Goal: Task Accomplishment & Management: Use online tool/utility

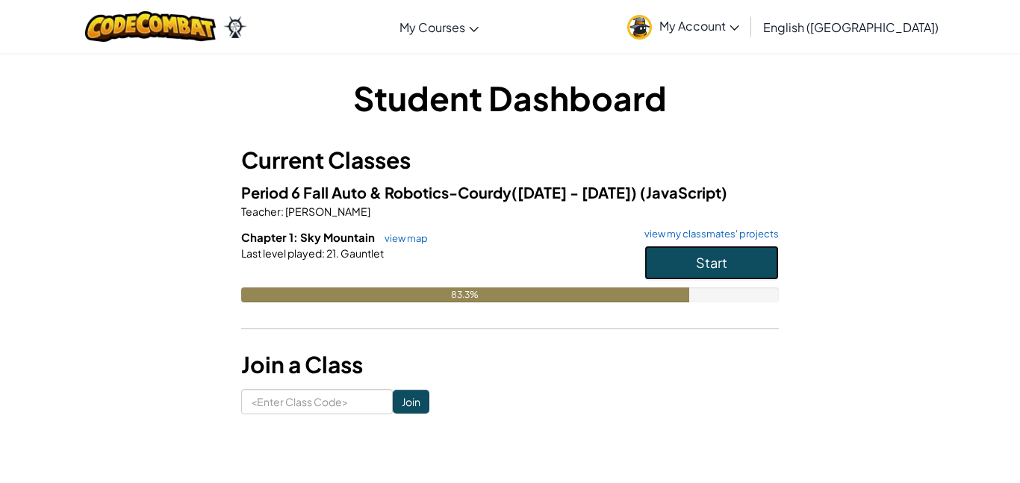
click at [756, 275] on button "Start" at bounding box center [711, 263] width 134 height 34
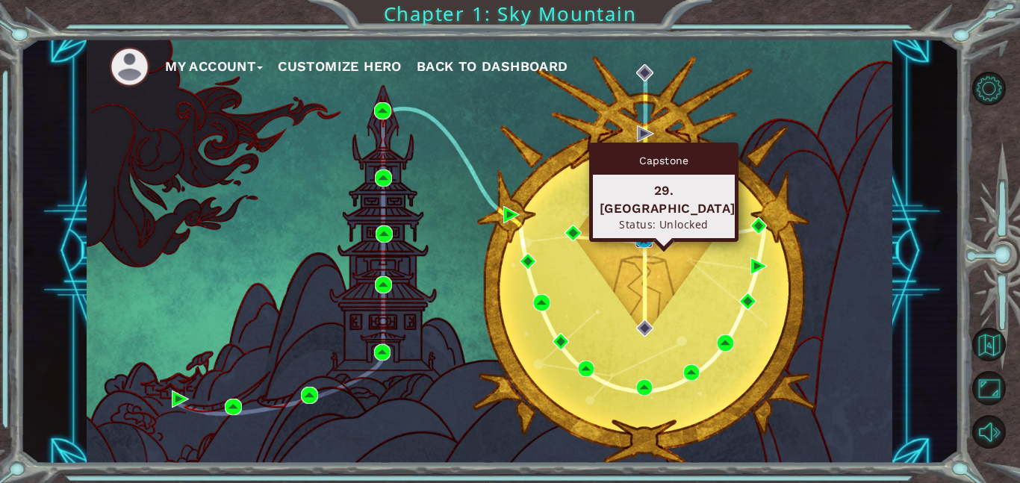
click at [639, 240] on img at bounding box center [643, 239] width 17 height 17
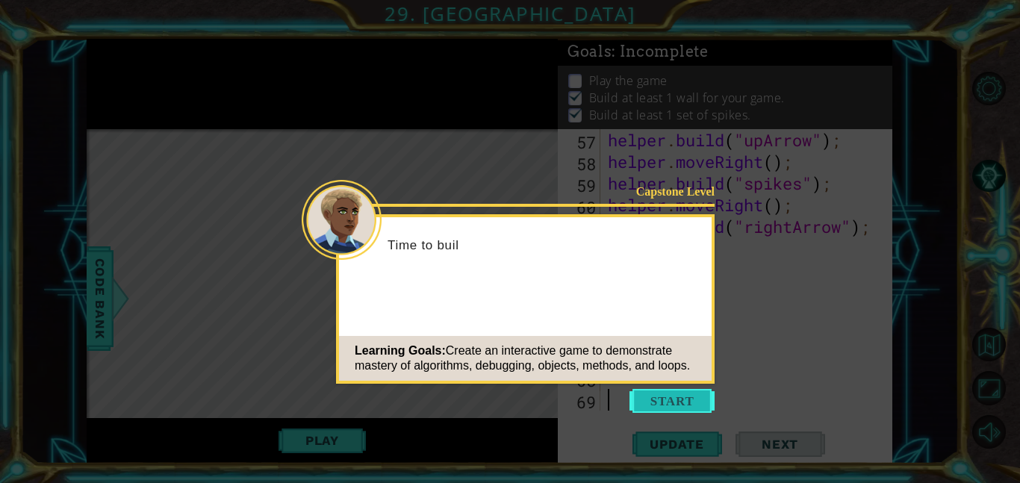
click at [686, 399] on button "Start" at bounding box center [671, 401] width 85 height 24
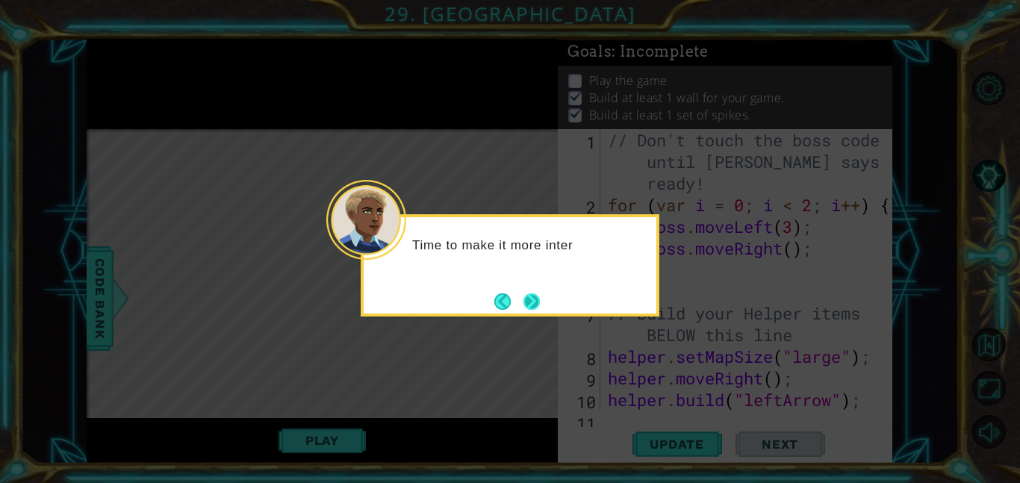
click at [532, 296] on button "Next" at bounding box center [531, 301] width 16 height 16
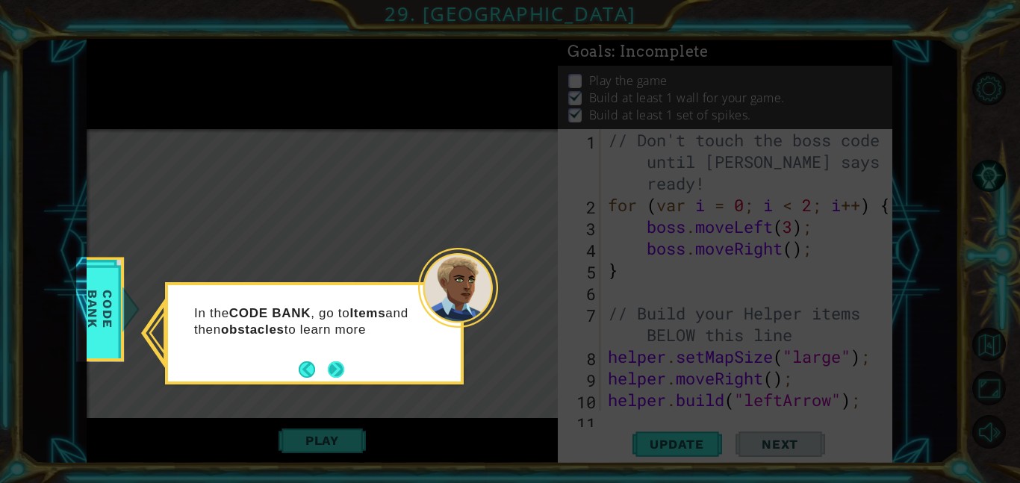
click at [339, 370] on button "Next" at bounding box center [336, 369] width 16 height 16
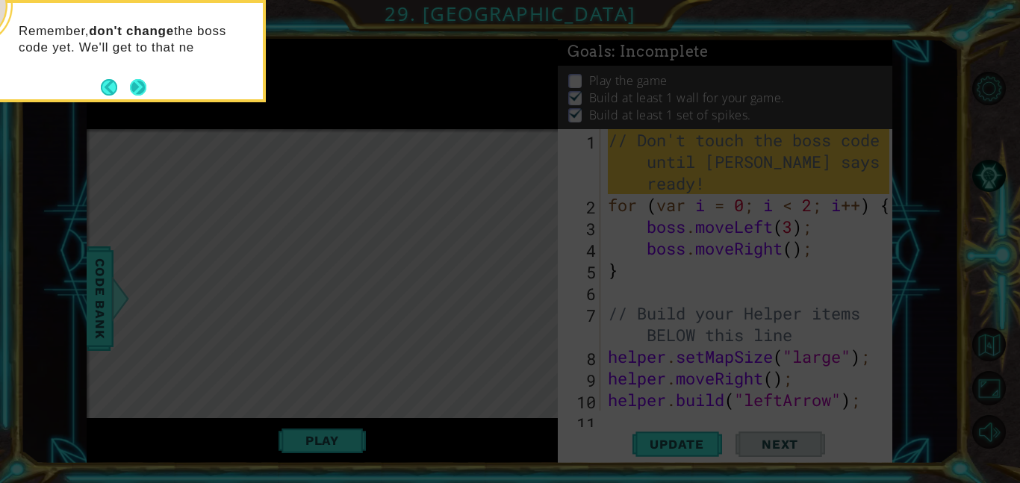
click at [133, 84] on button "Next" at bounding box center [138, 87] width 16 height 16
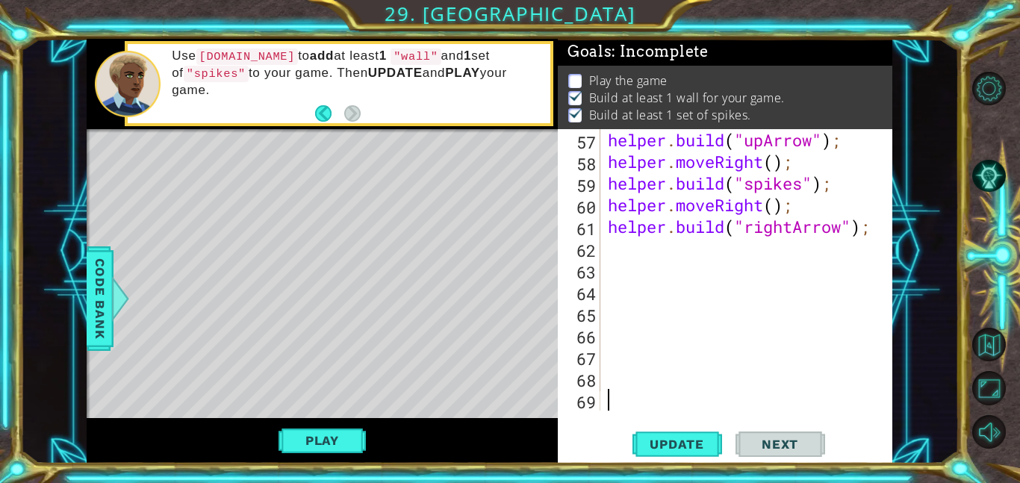
scroll to position [1299, 0]
click at [747, 252] on div "helper . build ( "upArrow" ) ; helper . moveRight ( ) ; helper . build ( "spike…" at bounding box center [751, 291] width 292 height 325
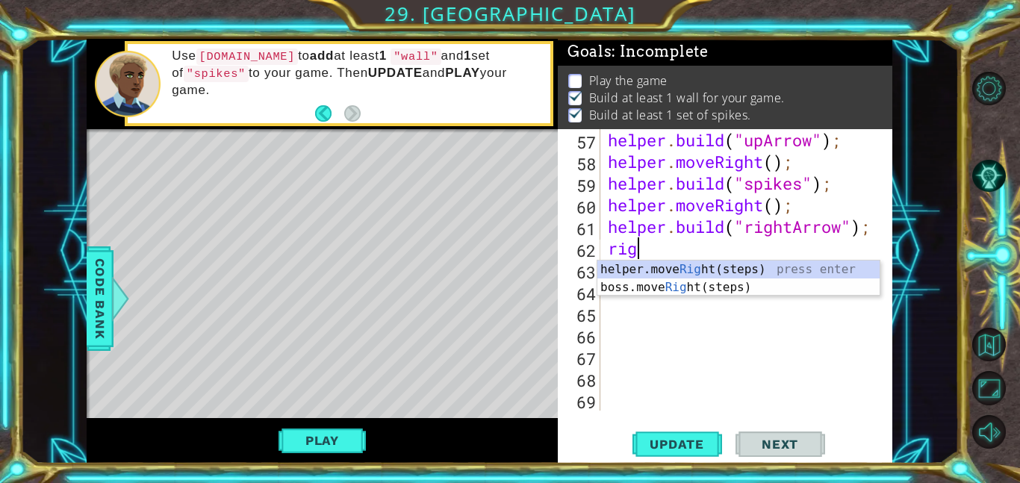
type textarea "righ"
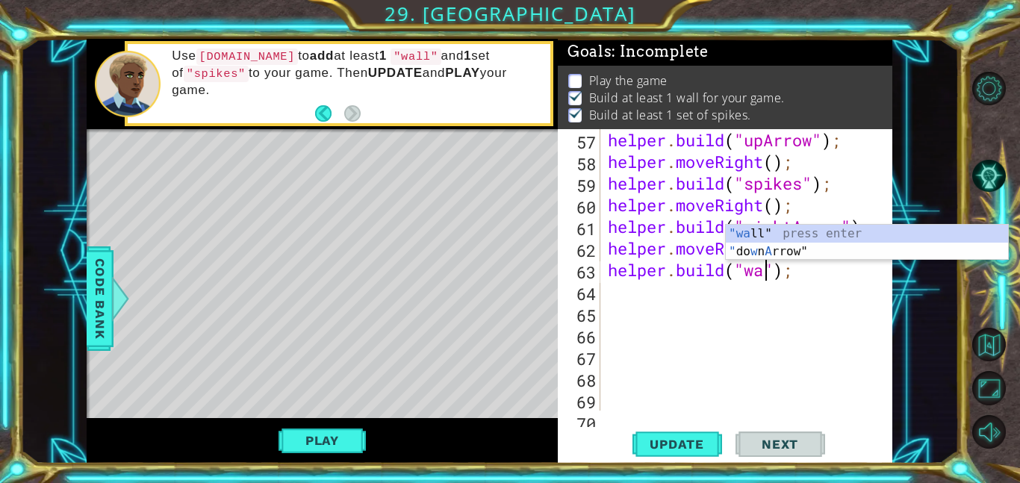
scroll to position [0, 7]
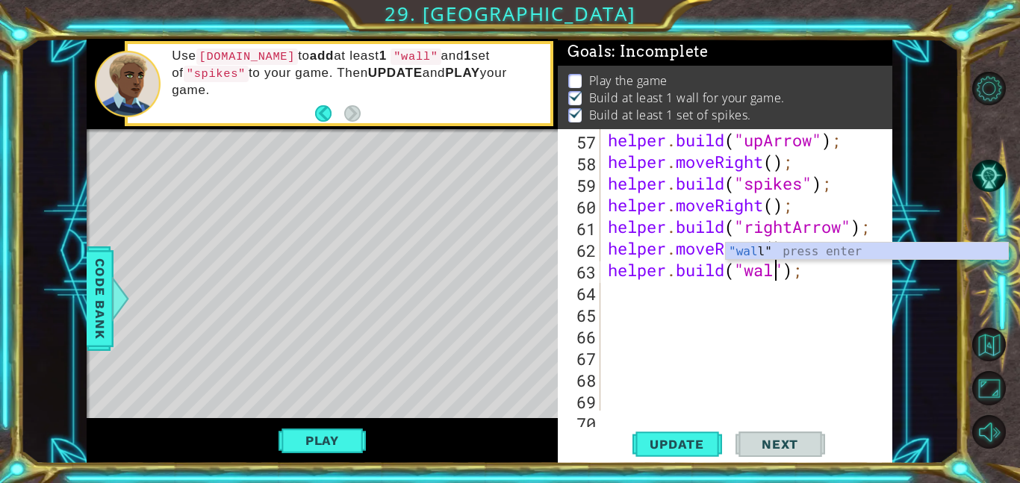
type textarea "[DOMAIN_NAME]("wall");"
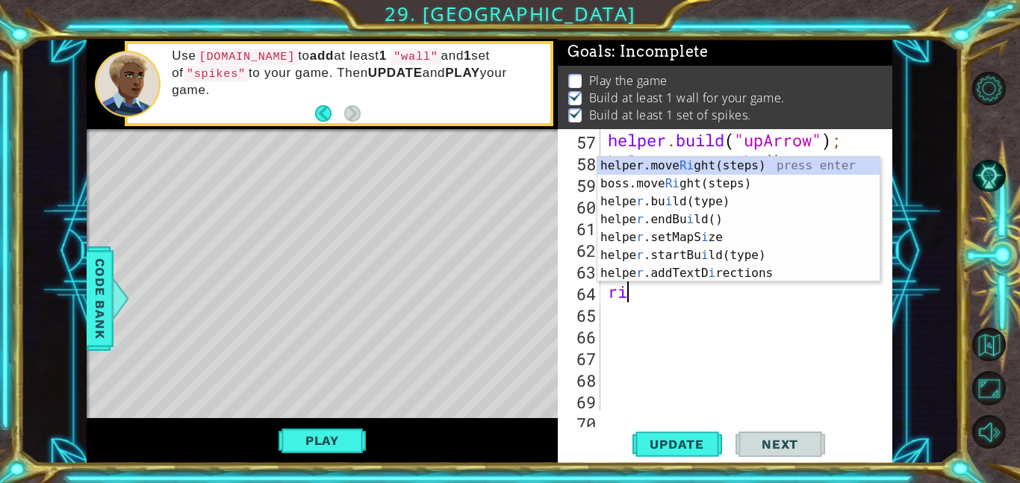
type textarea "righ"
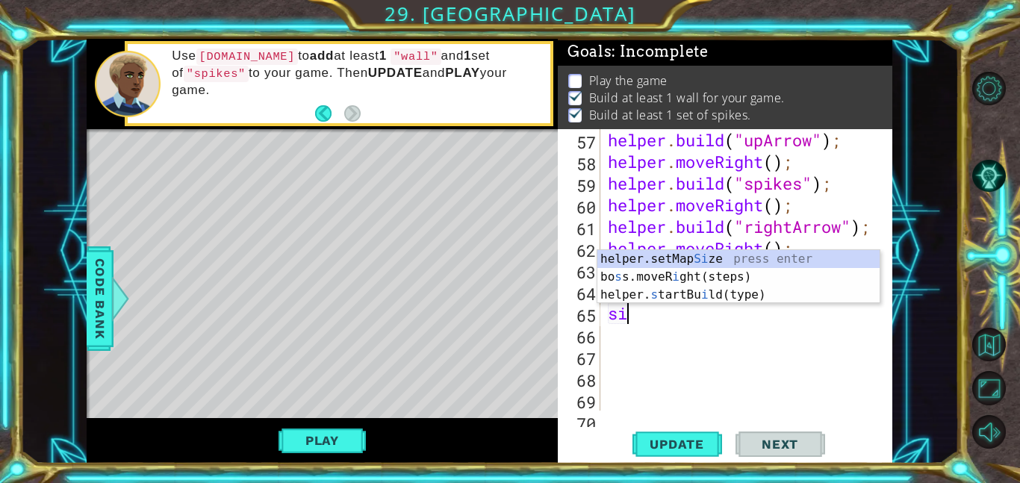
scroll to position [0, 0]
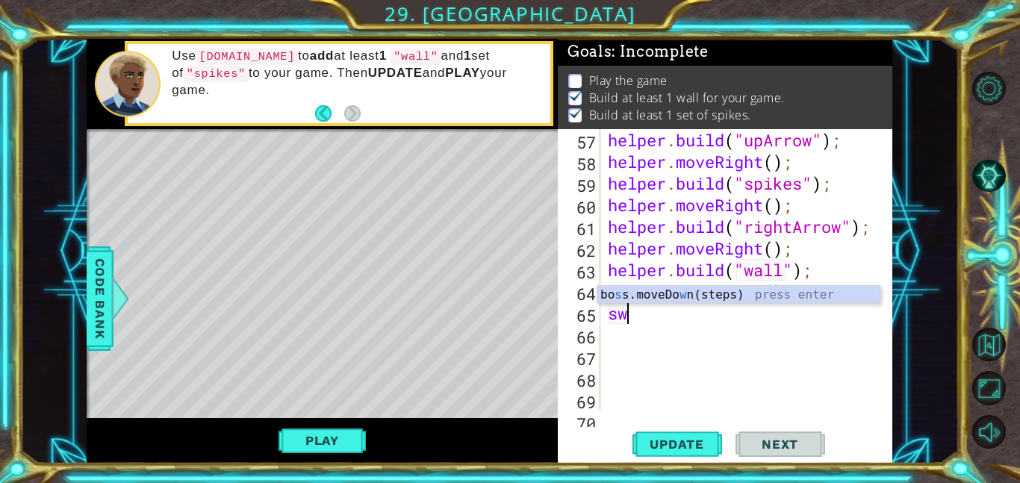
type textarea "s"
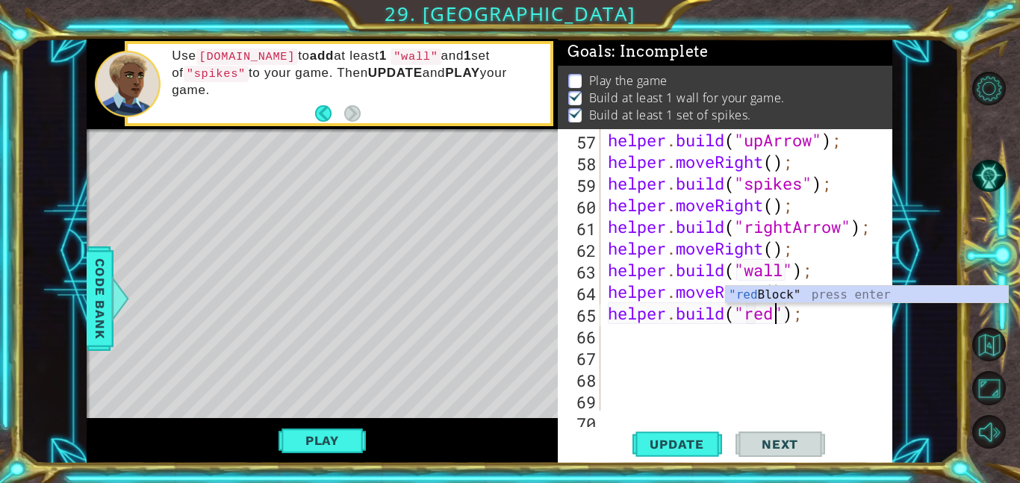
scroll to position [0, 7]
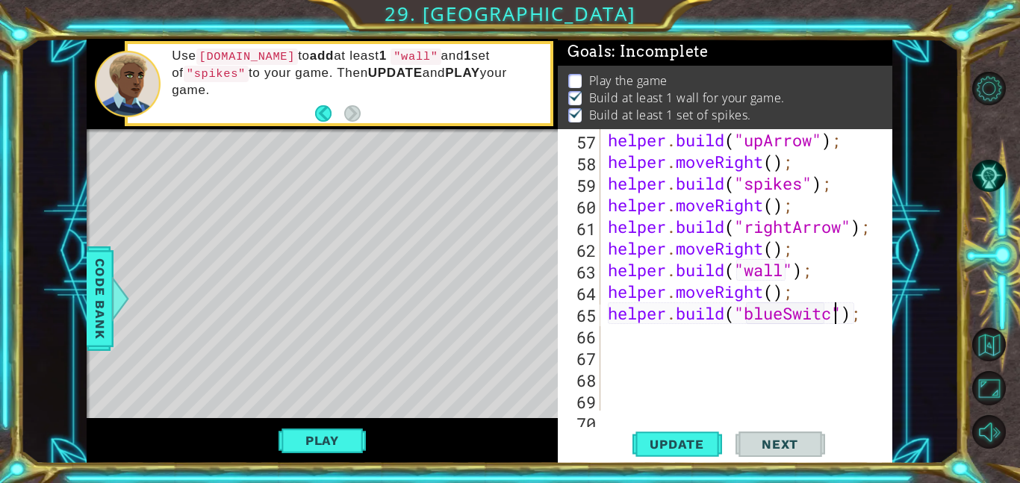
type textarea "[DOMAIN_NAME]("blueSwitch");"
click at [202, 258] on div "Level Map" at bounding box center [432, 349] width 690 height 440
click at [261, 294] on div "Level Map" at bounding box center [432, 349] width 690 height 440
type textarea "[DOMAIN_NAME]("blueSwitch");"
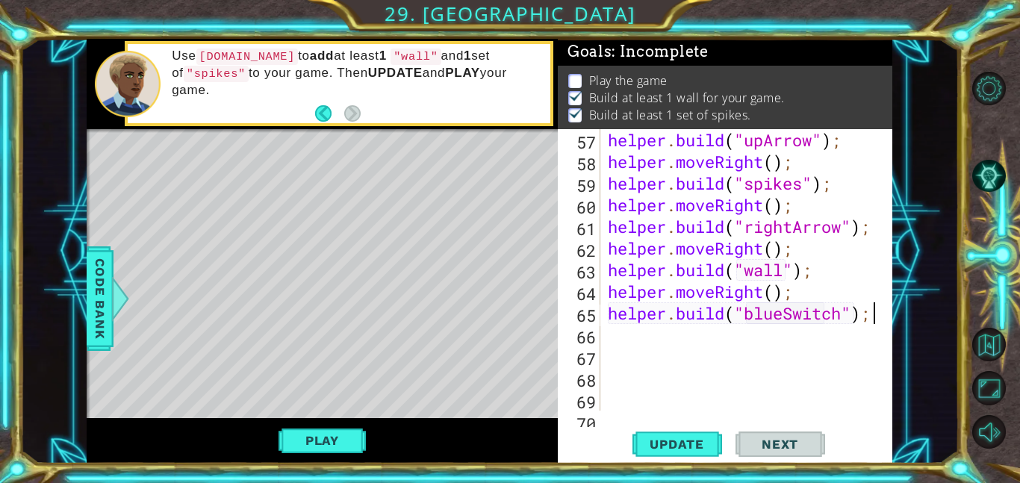
click at [871, 321] on div "helper . build ( "upArrow" ) ; helper . moveRight ( ) ; helper . build ( "spike…" at bounding box center [751, 291] width 292 height 325
click at [687, 430] on button "Update" at bounding box center [677, 444] width 90 height 34
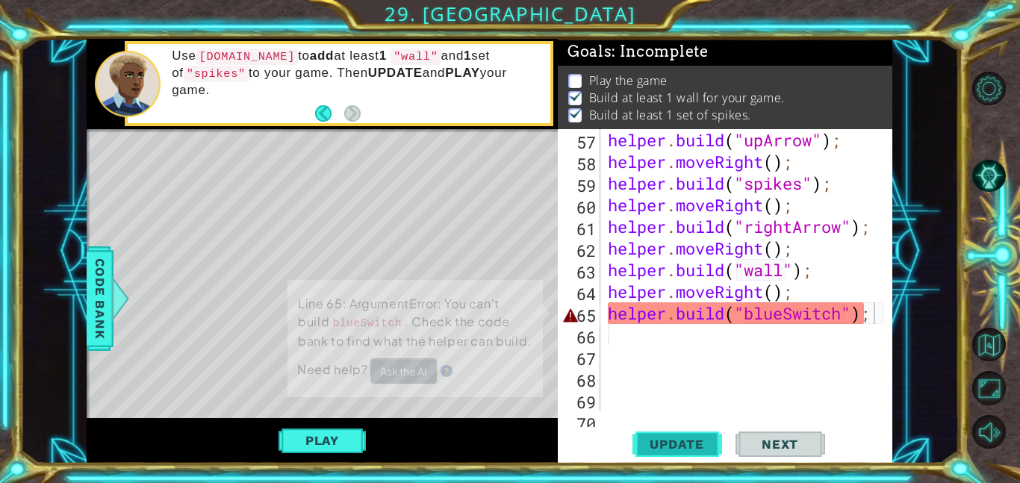
click at [696, 438] on span "Update" at bounding box center [677, 444] width 84 height 15
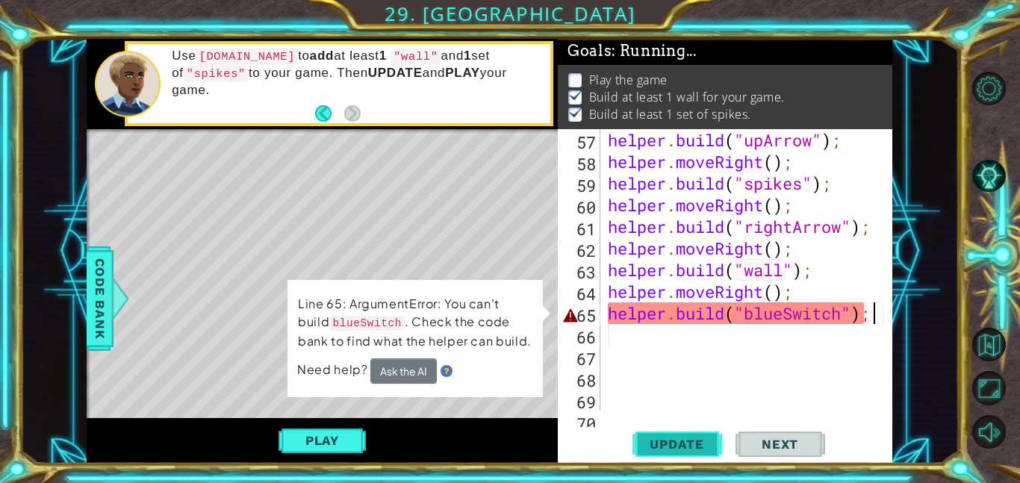
scroll to position [1, 0]
click at [815, 326] on div "helper . build ( "upArrow" ) ; helper . moveRight ( ) ; helper . build ( "spike…" at bounding box center [751, 291] width 292 height 325
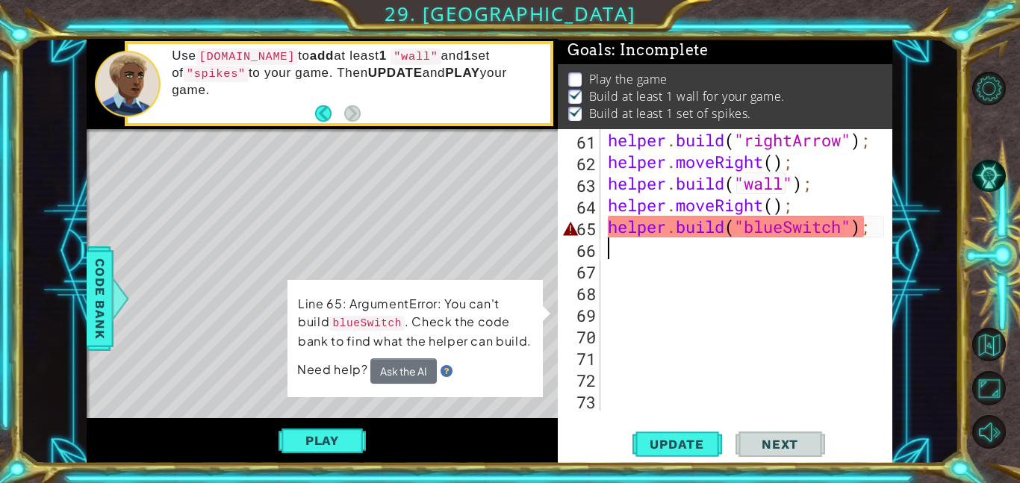
scroll to position [1386, 0]
click at [785, 231] on div "helper . build ( "rightArrow" ) ; helper . moveRight ( ) ; helper . build ( "wa…" at bounding box center [751, 291] width 292 height 325
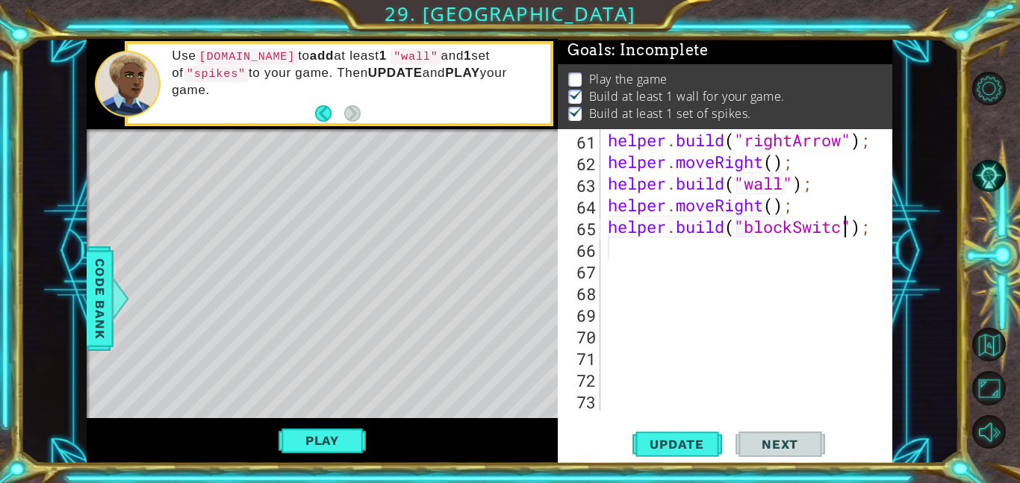
scroll to position [0, 11]
click at [719, 482] on div "1 ההההההההההההההההההההההההההההההההההההההההההההההההההההההההההההההההההההההההההההה…" at bounding box center [510, 241] width 1020 height 483
click at [663, 440] on span "Update" at bounding box center [677, 444] width 84 height 15
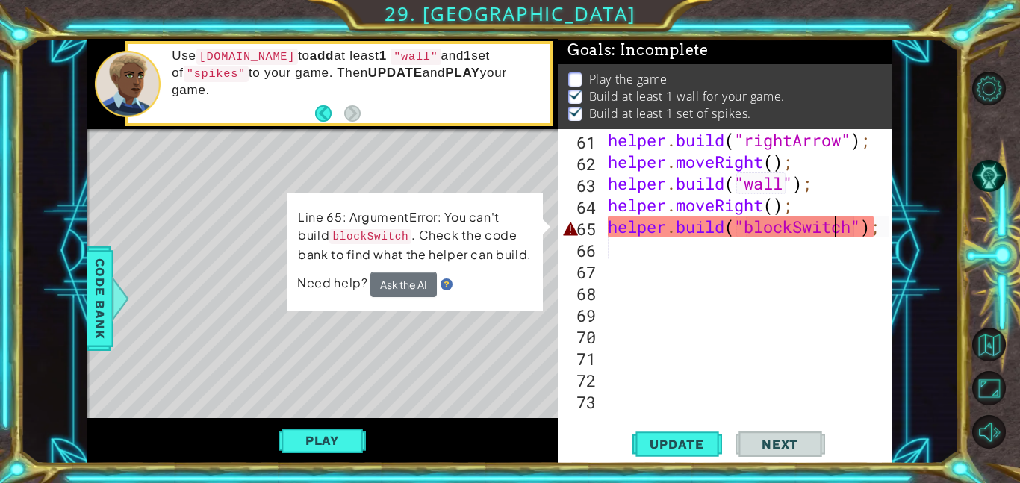
click at [835, 234] on div "helper . build ( "rightArrow" ) ; helper . moveRight ( ) ; helper . build ( "wa…" at bounding box center [751, 291] width 292 height 325
click at [852, 227] on div "helper . build ( "rightArrow" ) ; helper . moveRight ( ) ; helper . build ( "wa…" at bounding box center [751, 291] width 292 height 325
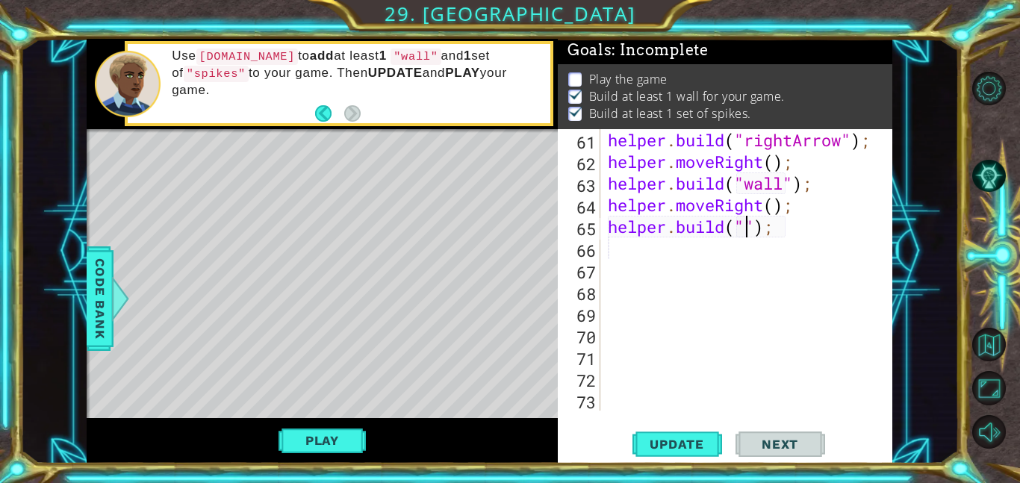
scroll to position [0, 7]
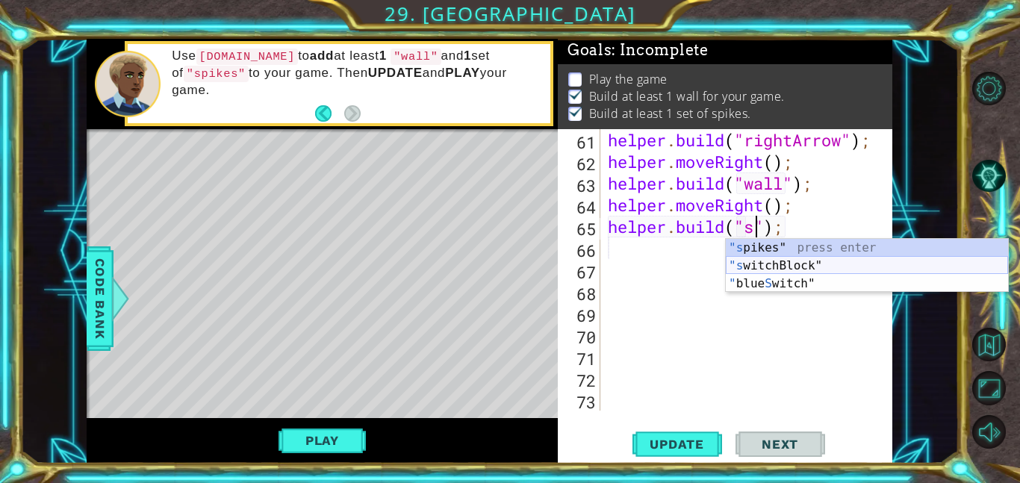
click at [753, 264] on div ""s pikes" press enter "s witchBlock" press enter " blue S witch" press enter" at bounding box center [867, 284] width 282 height 90
type textarea "[DOMAIN_NAME]("switchBlock");"
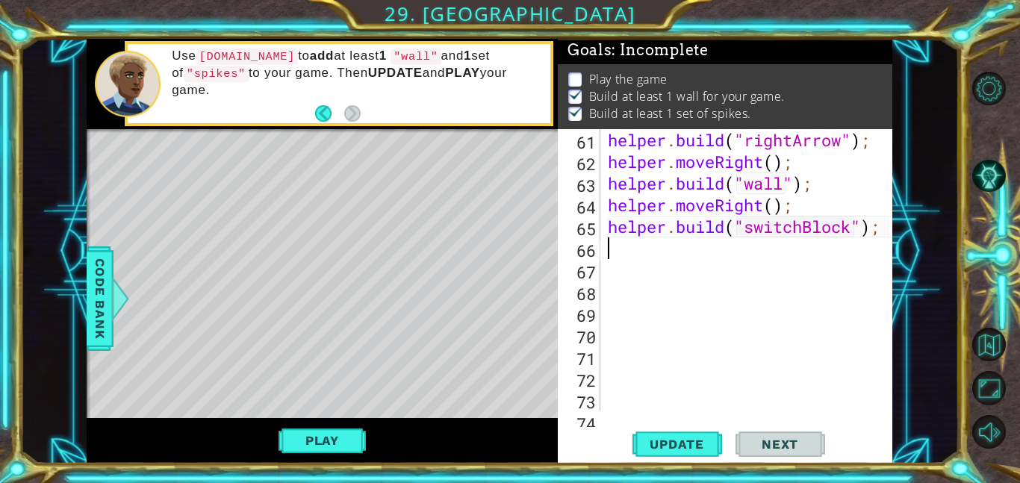
scroll to position [0, 0]
click at [670, 446] on span "Update" at bounding box center [677, 444] width 84 height 15
click at [703, 257] on div "helper . build ( "rightArrow" ) ; helper . moveRight ( ) ; helper . build ( "wa…" at bounding box center [751, 291] width 292 height 325
click at [858, 231] on div "helper . build ( "rightArrow" ) ; helper . moveRight ( ) ; helper . build ( "wa…" at bounding box center [751, 291] width 292 height 325
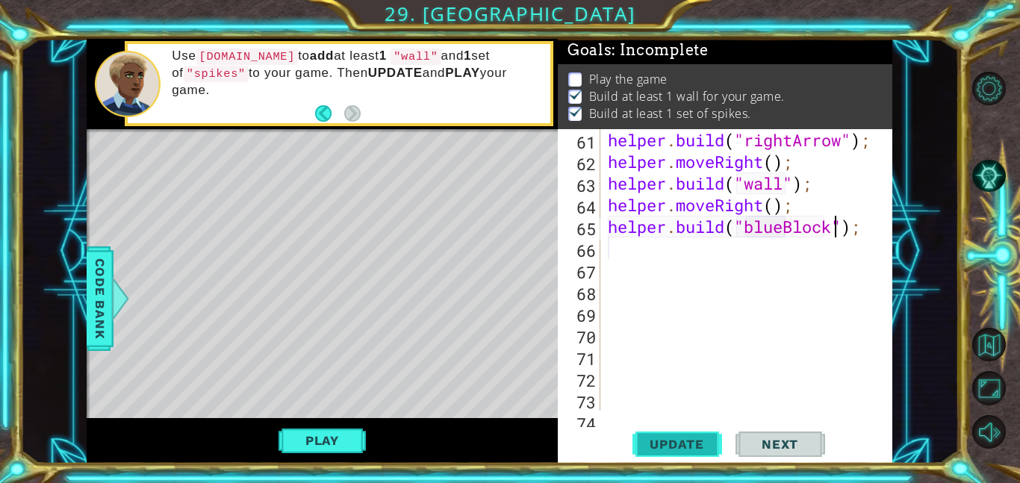
type textarea "[DOMAIN_NAME]("blueBlock");"
click at [679, 454] on button "Update" at bounding box center [677, 444] width 90 height 34
type textarea "dow"
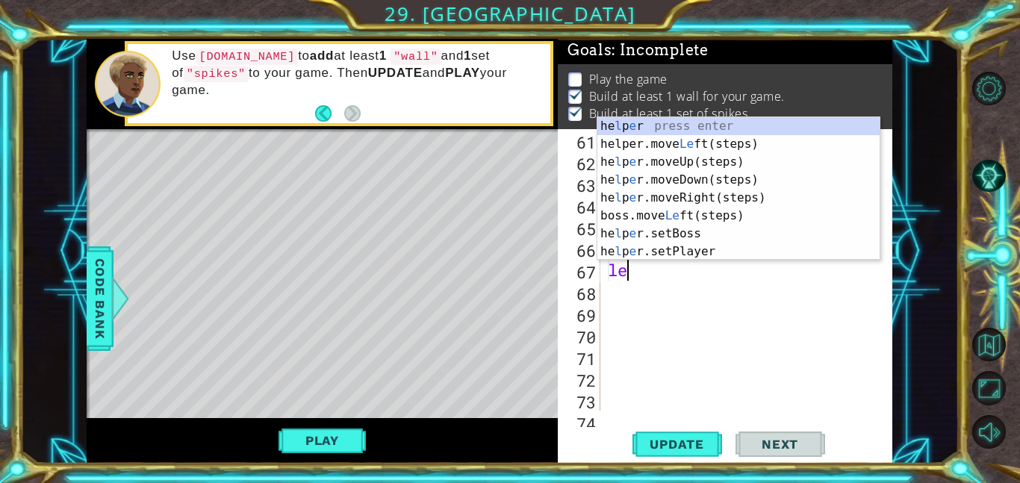
type textarea "left"
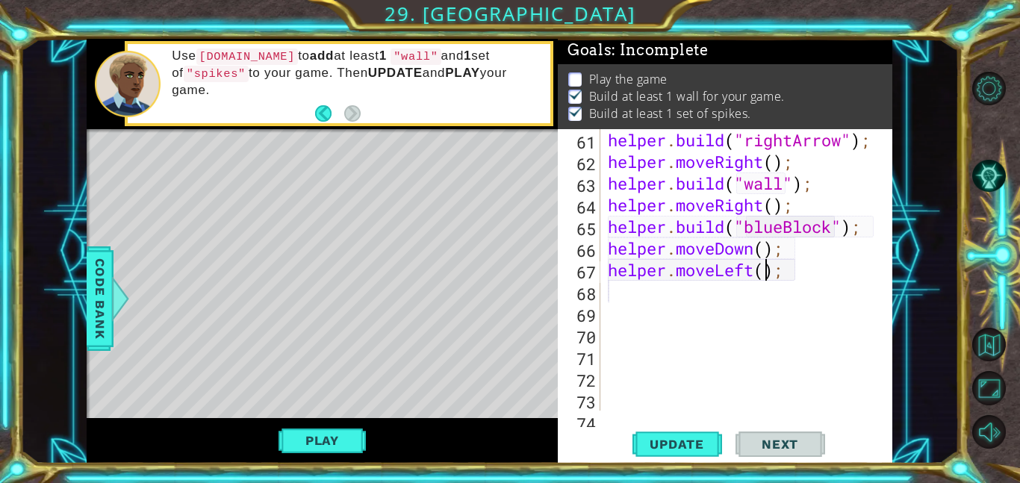
click at [766, 273] on div "helper . build ( "rightArrow" ) ; helper . moveRight ( ) ; helper . build ( "wa…" at bounding box center [751, 291] width 292 height 325
type textarea "helper.moveLeft(8);"
click at [688, 443] on span "Update" at bounding box center [677, 444] width 84 height 15
type textarea "u"
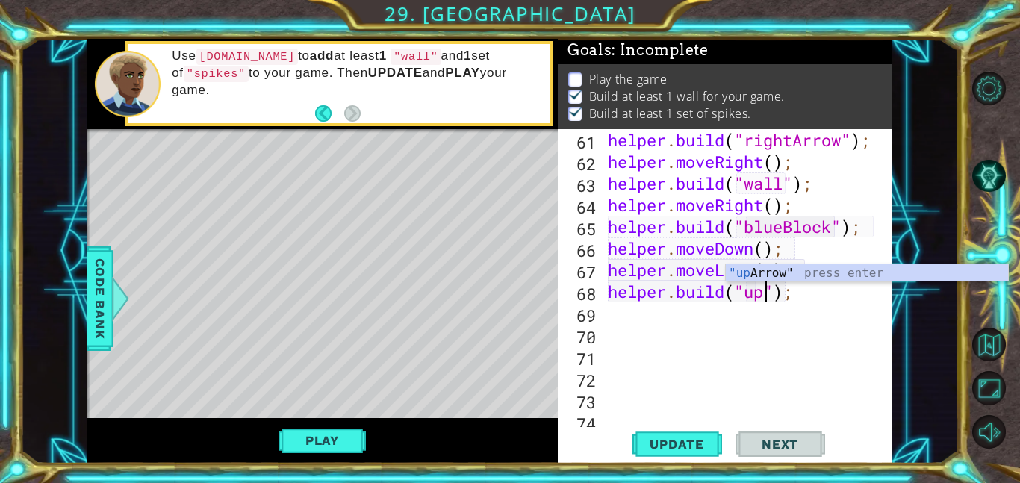
scroll to position [0, 7]
type textarea "[DOMAIN_NAME]("upArrow");"
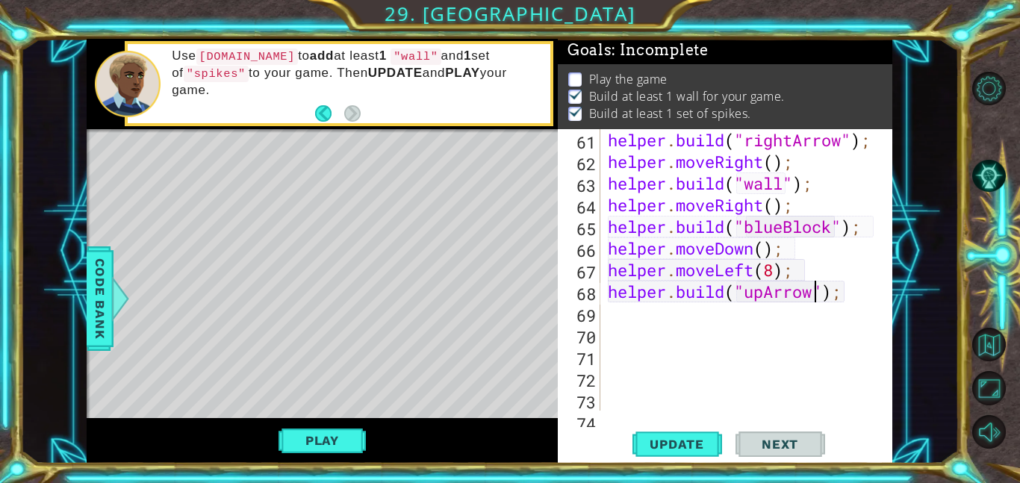
scroll to position [0, 0]
type textarea "w"
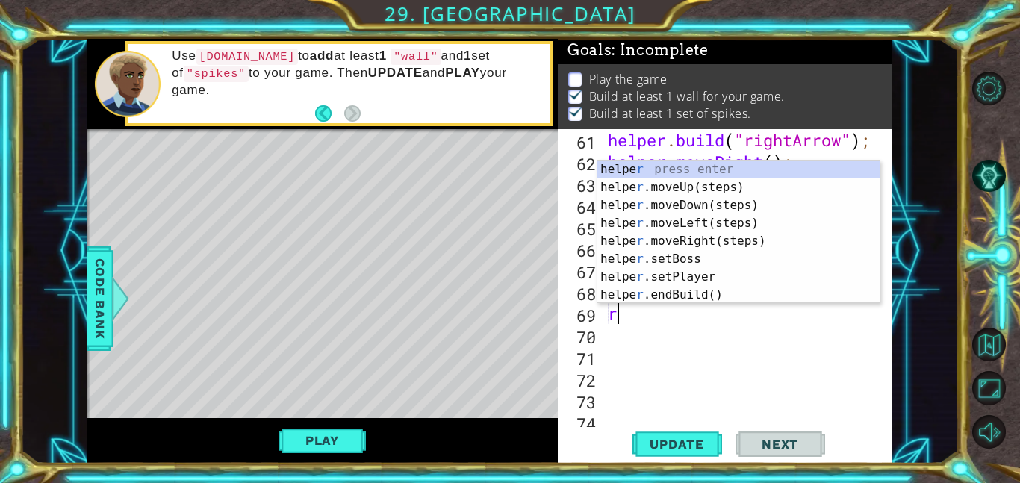
type textarea "ri"
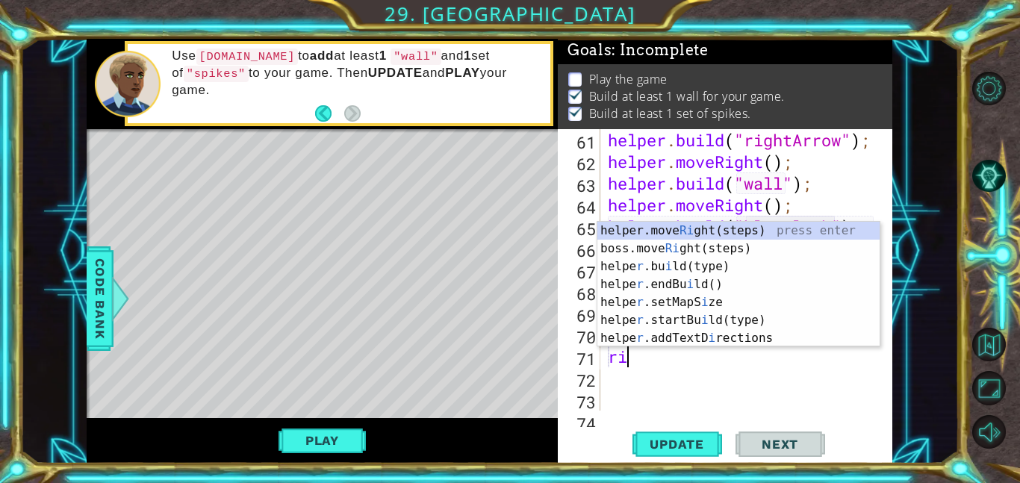
type textarea "[DOMAIN_NAME]("wall");righ"
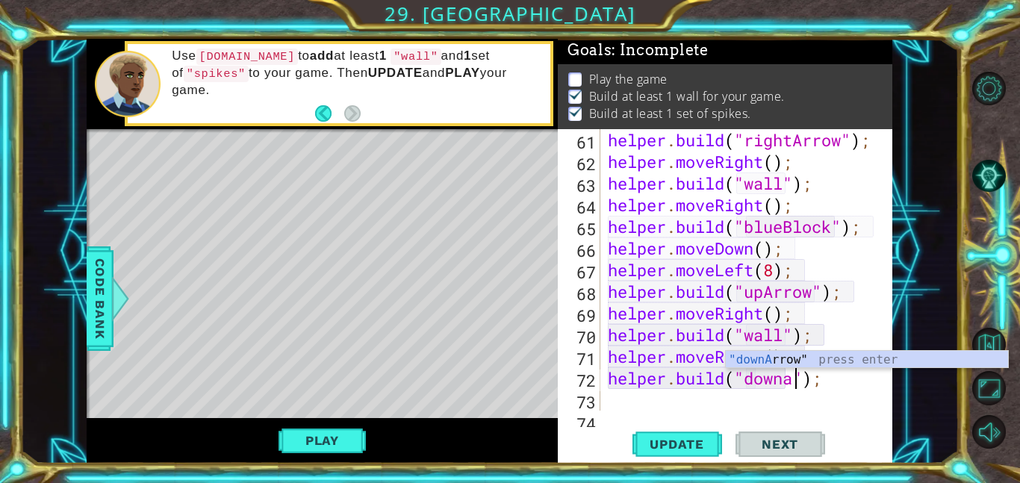
scroll to position [0, 9]
type textarea "[DOMAIN_NAME]("downArrow");"
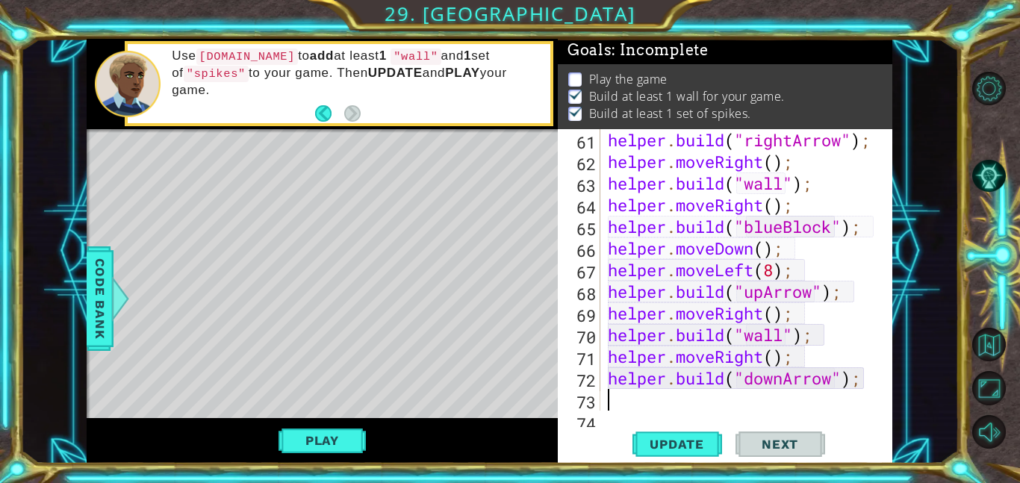
scroll to position [0, 0]
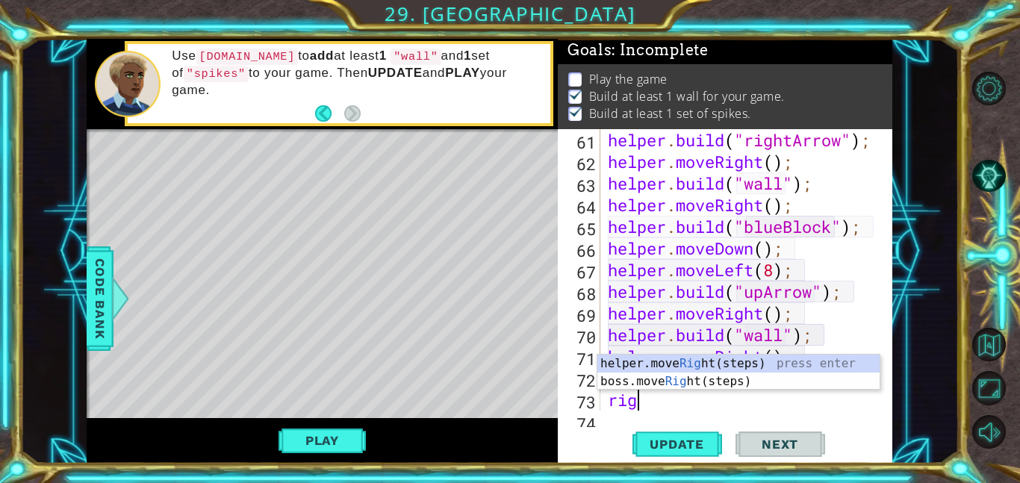
type textarea "righ"
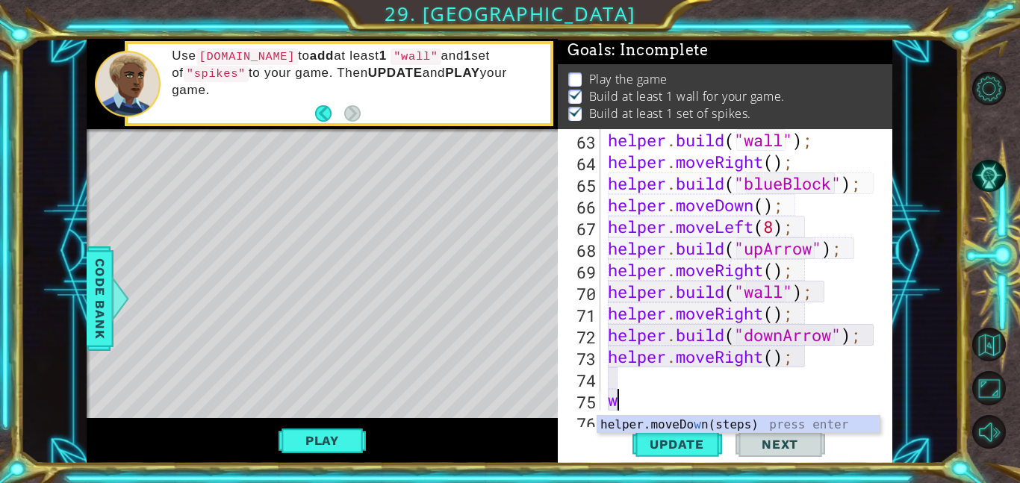
scroll to position [1429, 0]
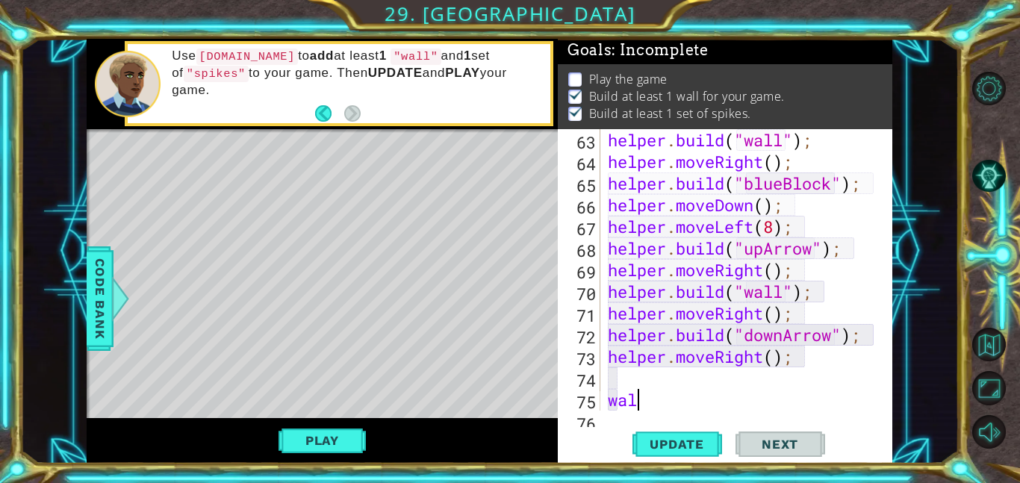
type textarea "wall"
type textarea "helper.moveRight();"
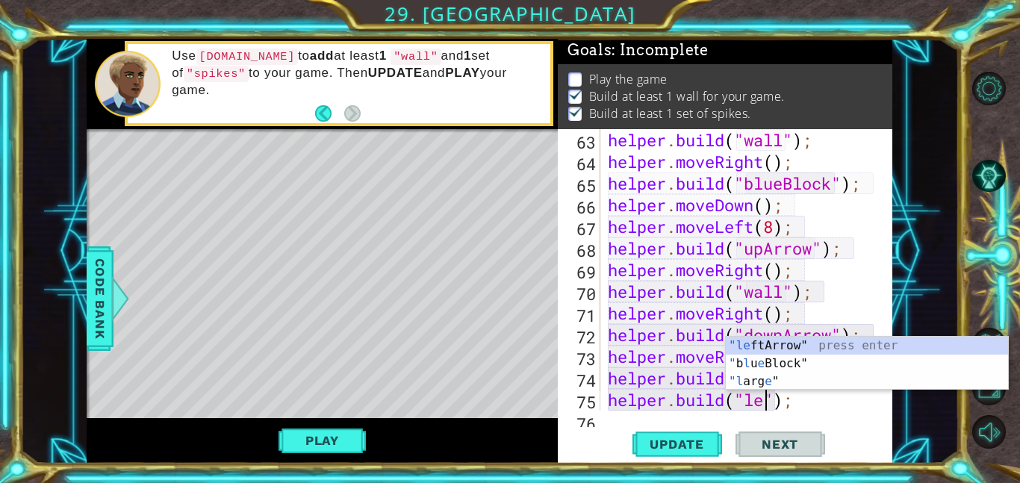
scroll to position [0, 7]
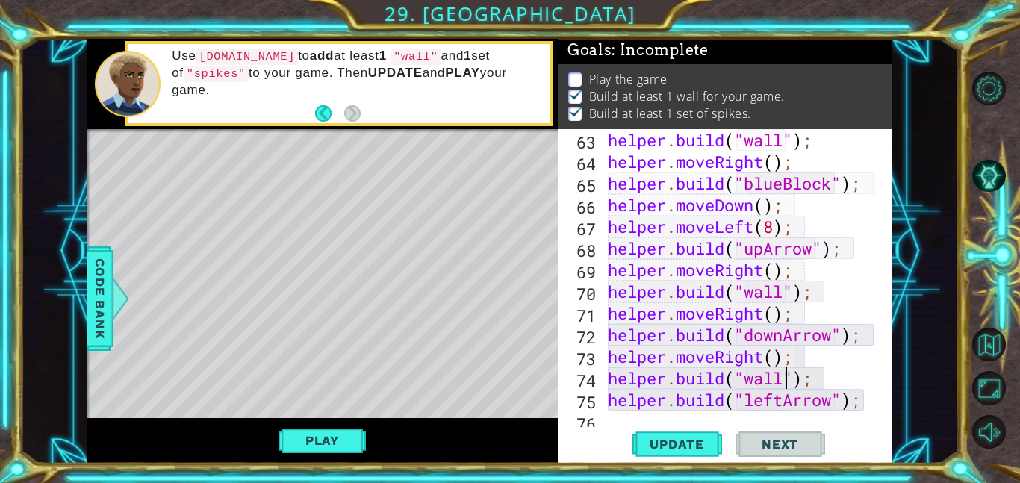
click at [786, 378] on div "helper . build ( "wall" ) ; helper . moveRight ( ) ; helper . build ( "blueBloc…" at bounding box center [751, 291] width 292 height 325
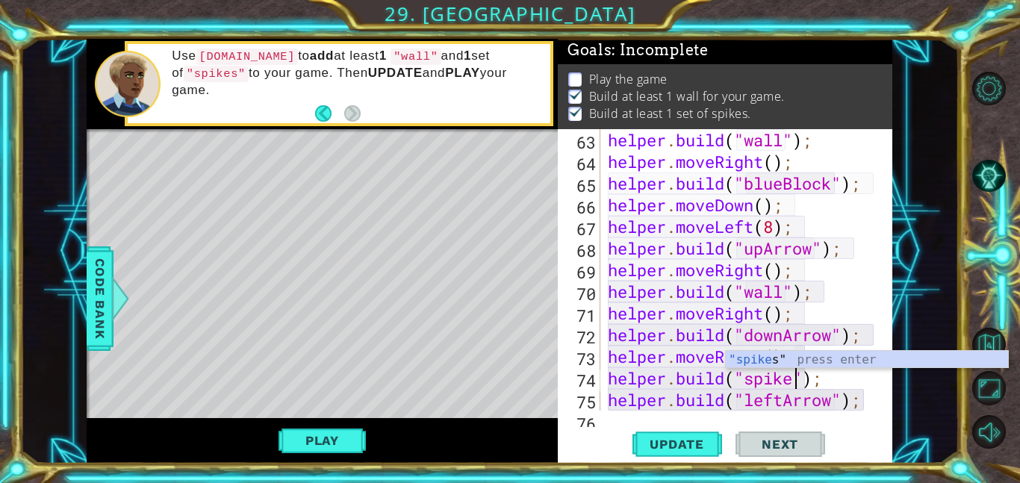
scroll to position [0, 9]
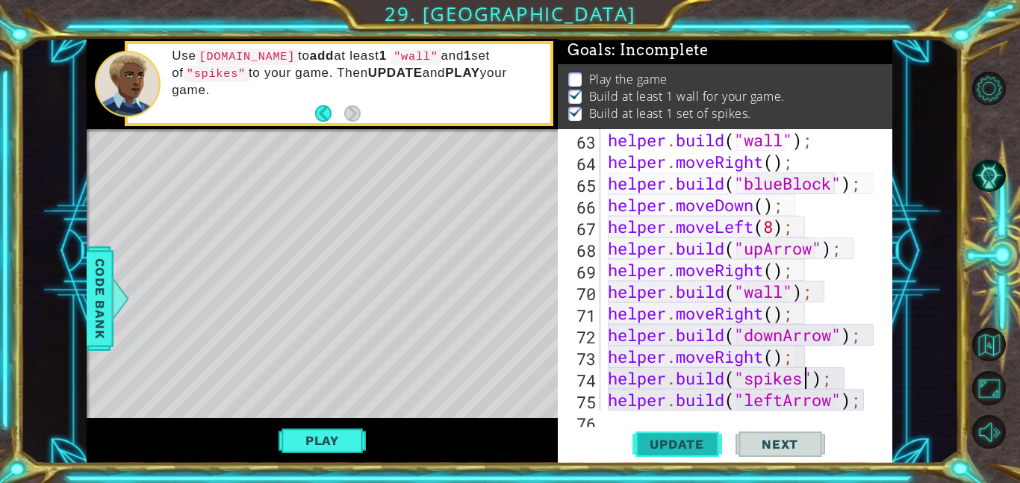
type textarea "[DOMAIN_NAME]("spikes");"
click at [702, 449] on span "Update" at bounding box center [677, 444] width 84 height 15
click at [841, 377] on div "helper . build ( "wall" ) ; helper . moveRight ( ) ; helper . build ( "blueBloc…" at bounding box center [751, 291] width 292 height 325
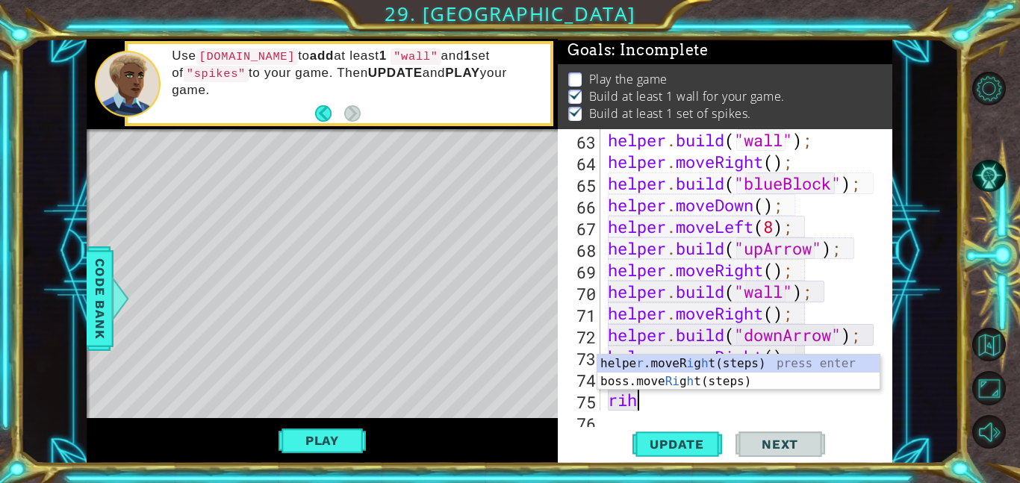
scroll to position [0, 0]
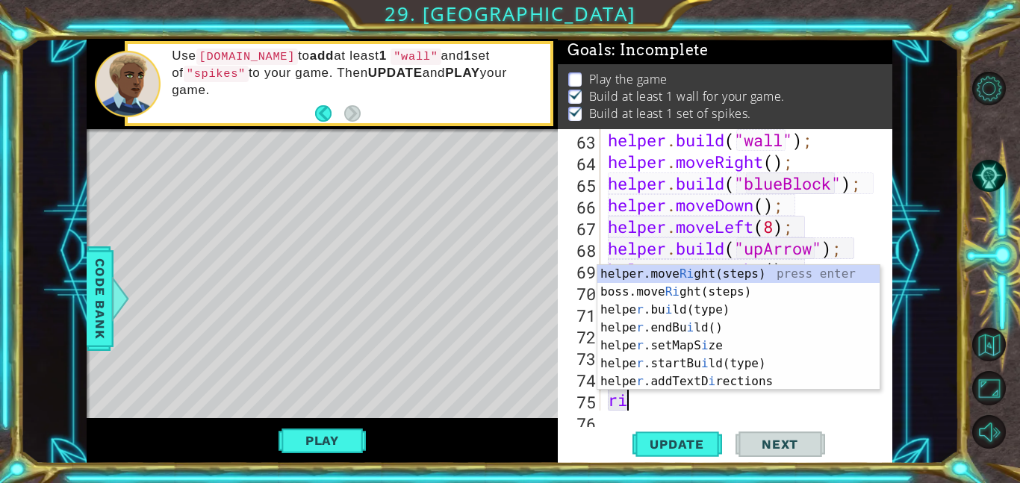
type textarea "rig"
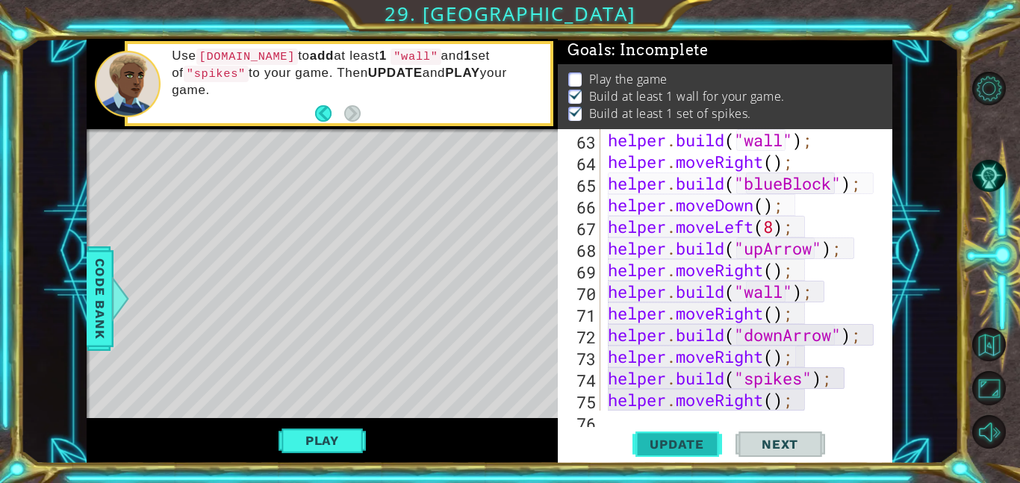
click at [708, 442] on span "Update" at bounding box center [677, 444] width 84 height 15
click at [839, 407] on div "helper . build ( "wall" ) ; helper . moveRight ( ) ; helper . build ( "blueBloc…" at bounding box center [751, 291] width 292 height 325
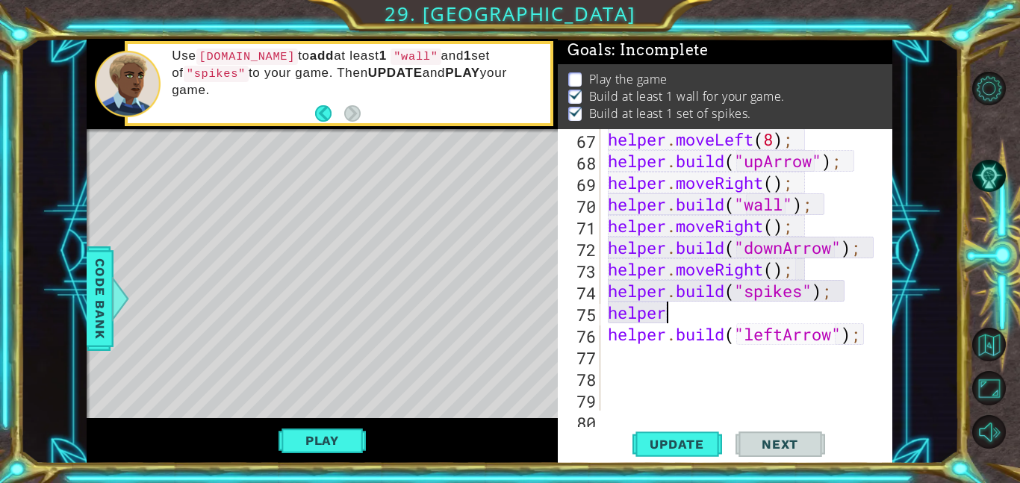
type textarea "helpe"
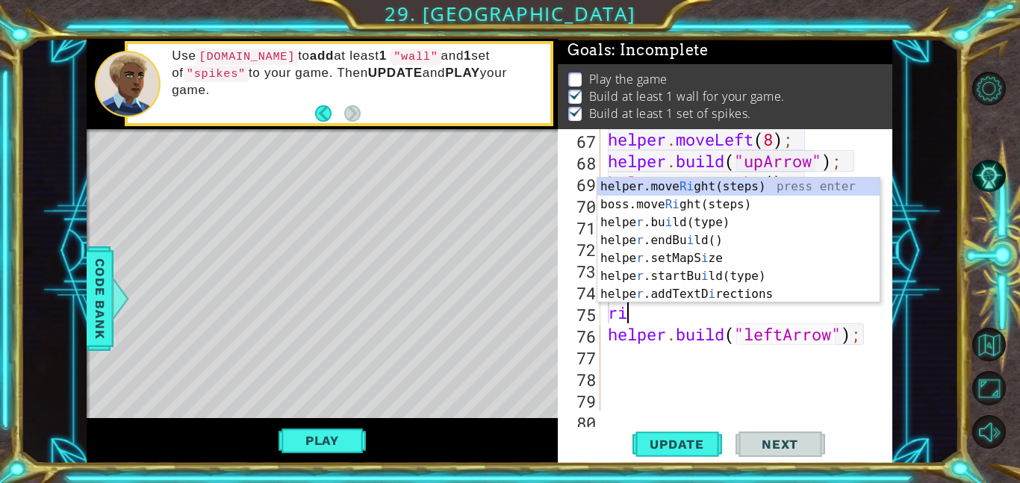
type textarea "righ"
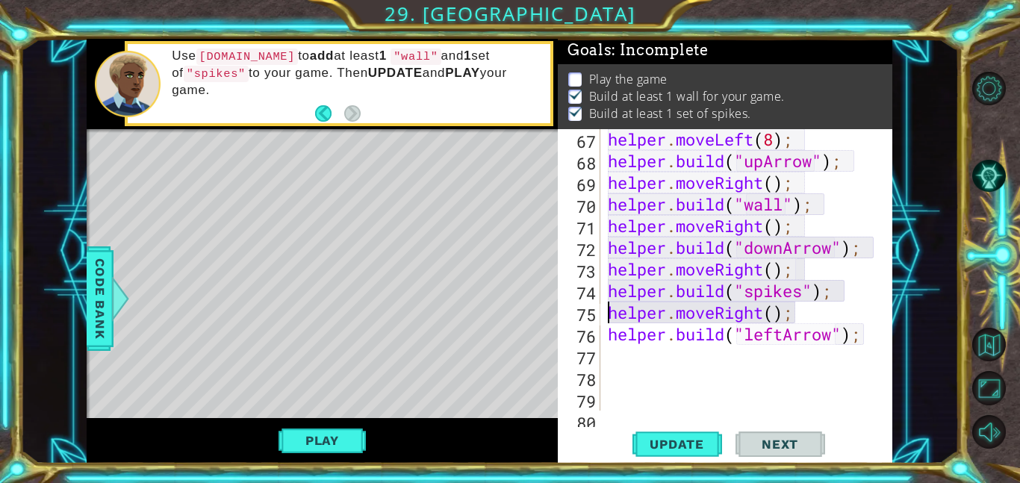
type textarea "[DOMAIN_NAME]("leftArrow");"
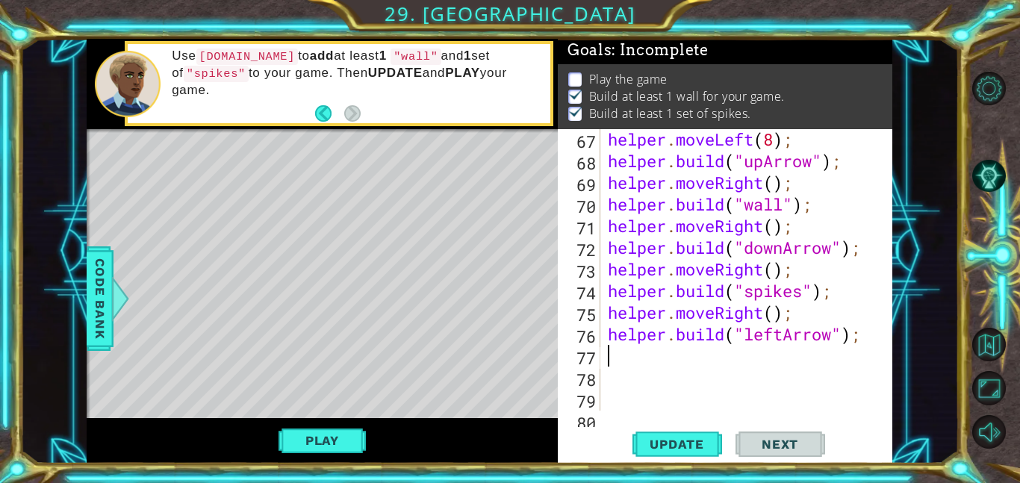
type textarea "ri"
type textarea "p"
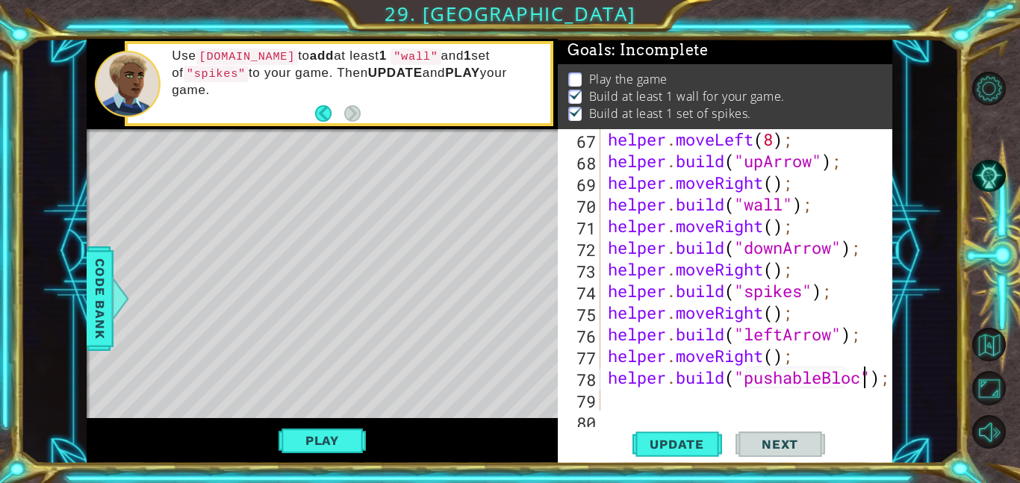
scroll to position [0, 12]
click at [682, 438] on span "Update" at bounding box center [677, 444] width 84 height 15
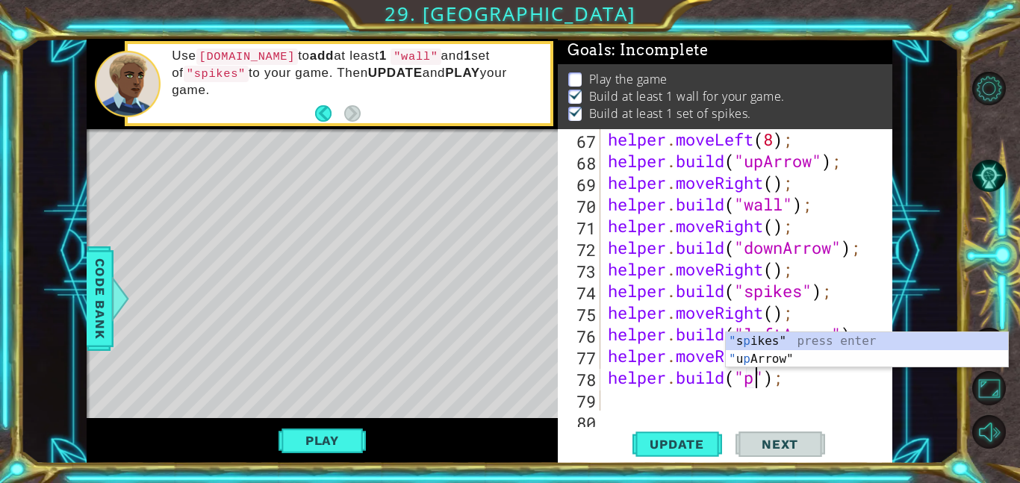
type textarea "[DOMAIN_NAME]("");"
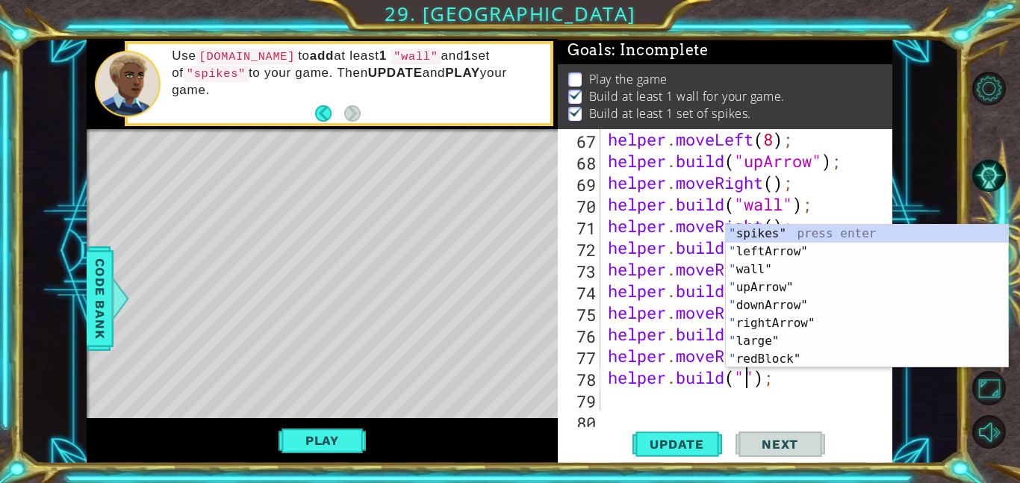
scroll to position [0, 7]
click at [102, 293] on span "Code Bank" at bounding box center [100, 298] width 24 height 91
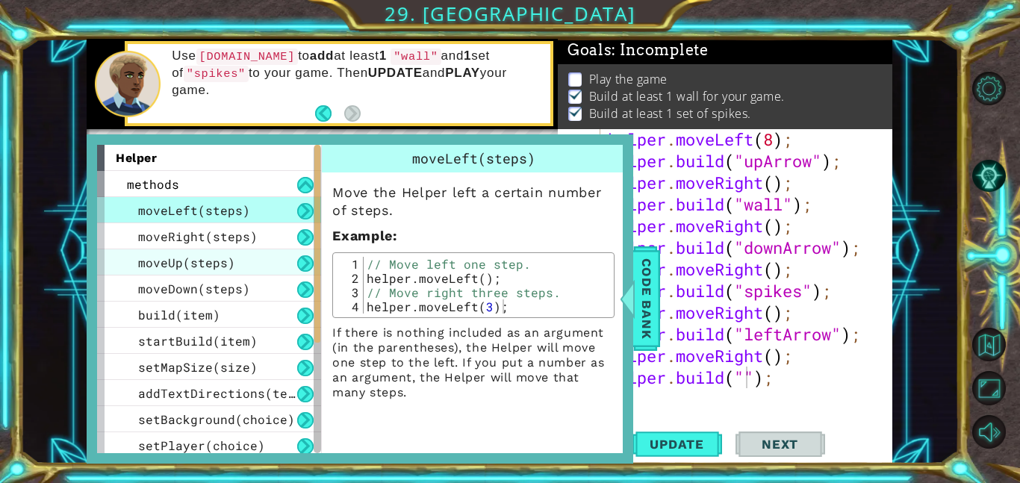
scroll to position [214, 0]
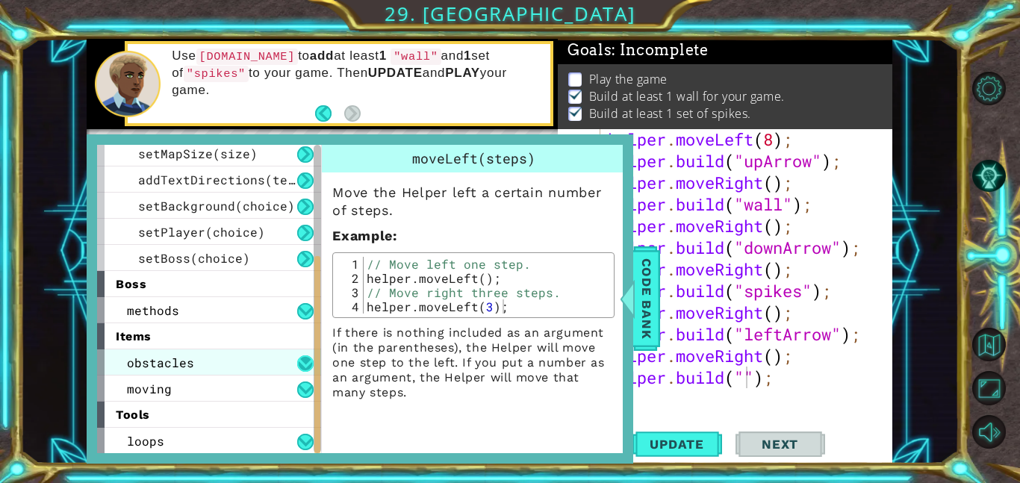
click at [309, 367] on button at bounding box center [305, 363] width 16 height 16
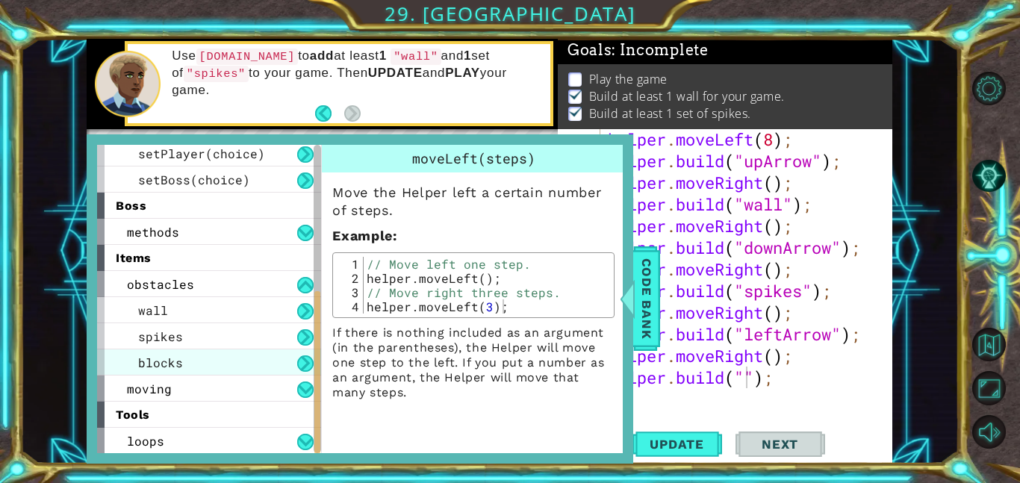
click at [291, 361] on div "blocks" at bounding box center [209, 362] width 224 height 26
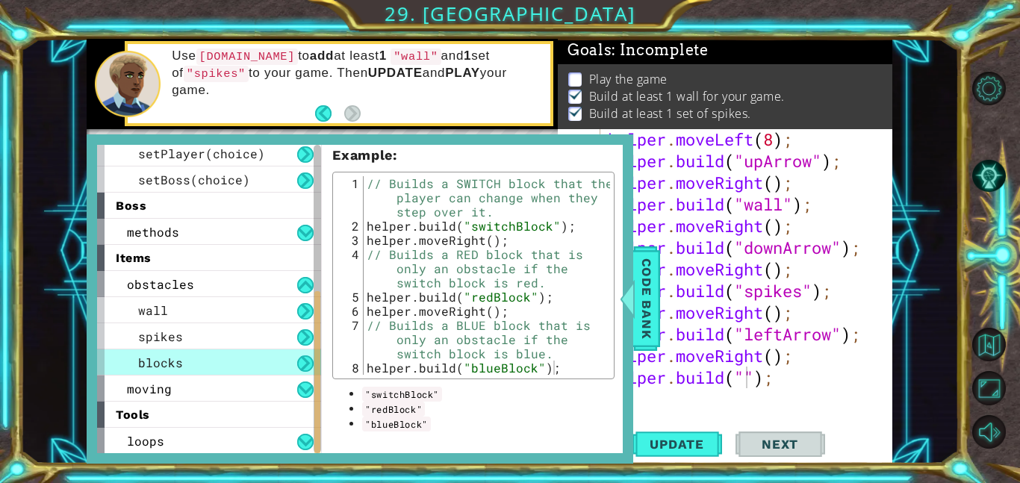
scroll to position [0, 0]
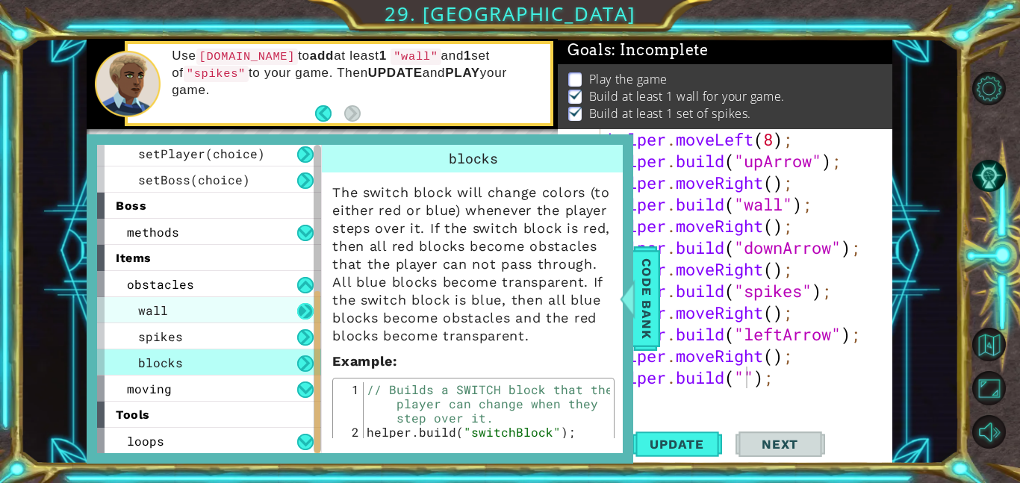
click at [298, 304] on button at bounding box center [305, 311] width 16 height 16
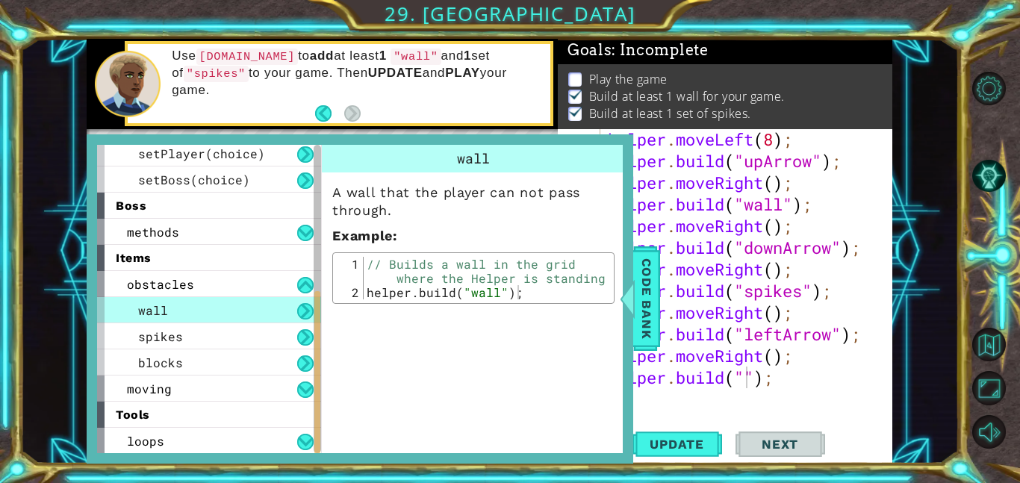
click at [306, 312] on button at bounding box center [305, 311] width 16 height 16
click at [305, 333] on button at bounding box center [305, 337] width 16 height 16
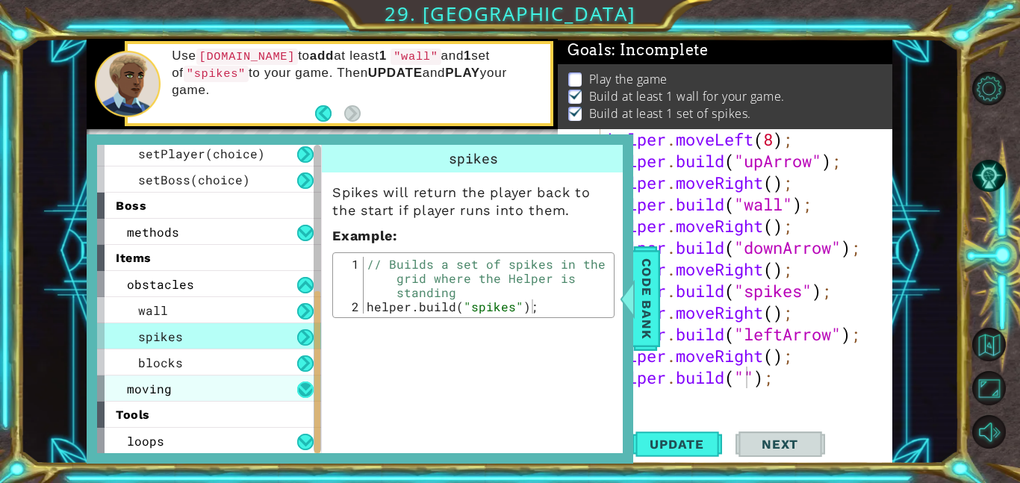
click at [303, 388] on button at bounding box center [305, 390] width 16 height 16
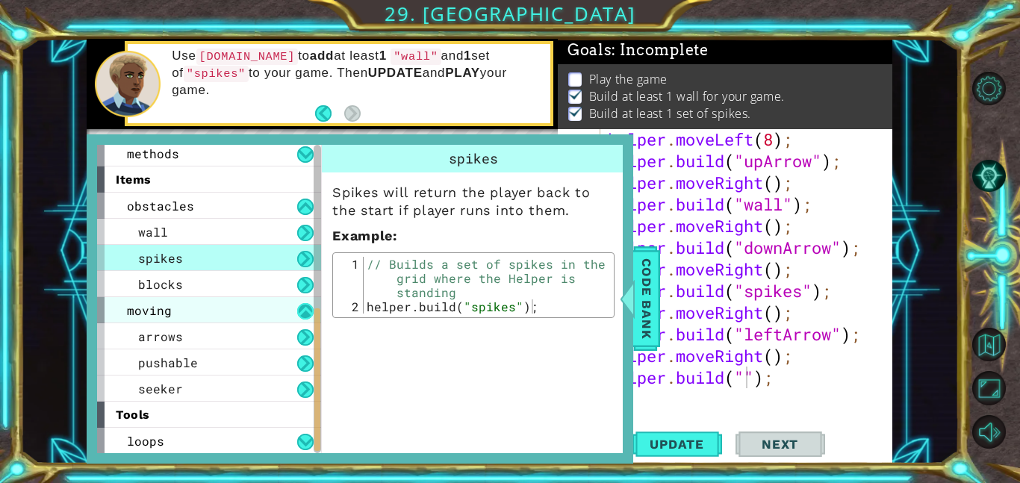
scroll to position [364, 0]
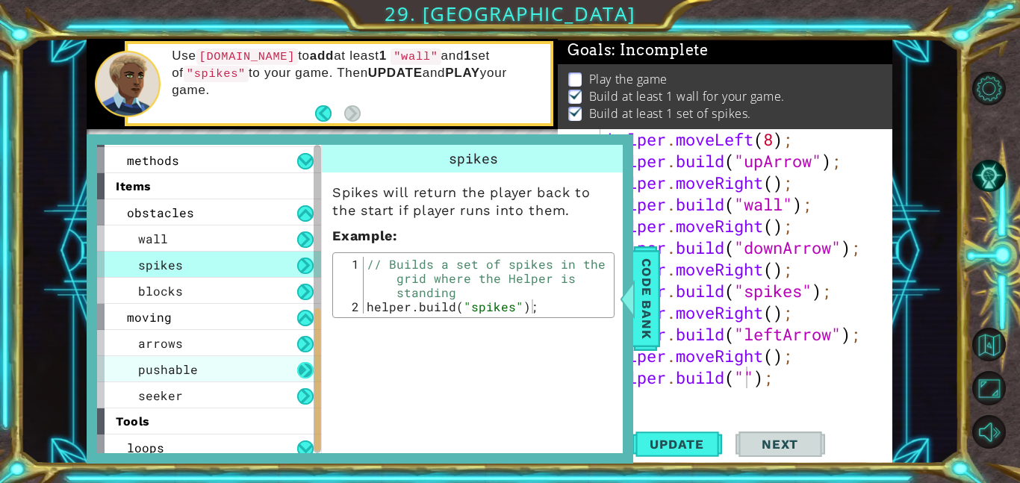
click at [308, 370] on button at bounding box center [305, 370] width 16 height 16
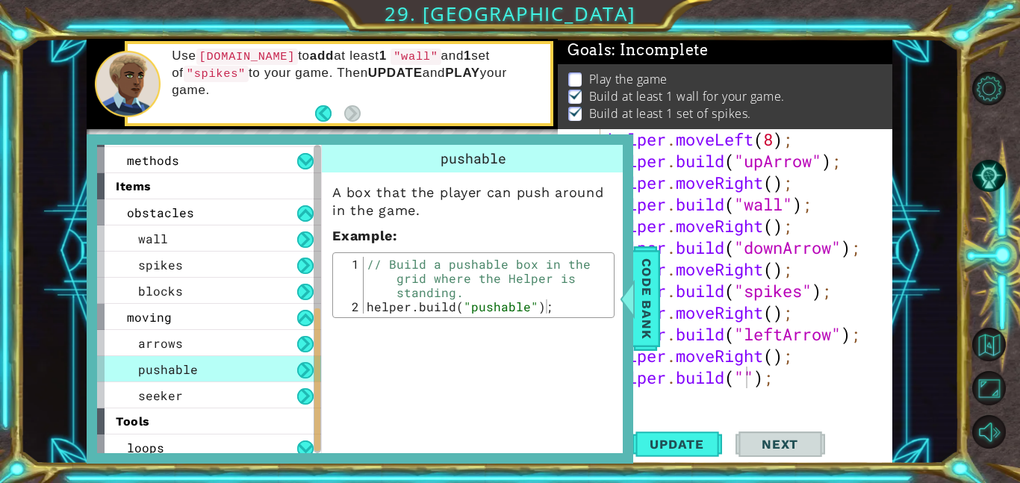
click at [728, 390] on div "helper . moveLeft ( 8 ) ; helper . build ( "upArrow" ) ; helper . moveRight ( )…" at bounding box center [751, 290] width 292 height 325
click at [637, 311] on span "Code Bank" at bounding box center [647, 298] width 24 height 91
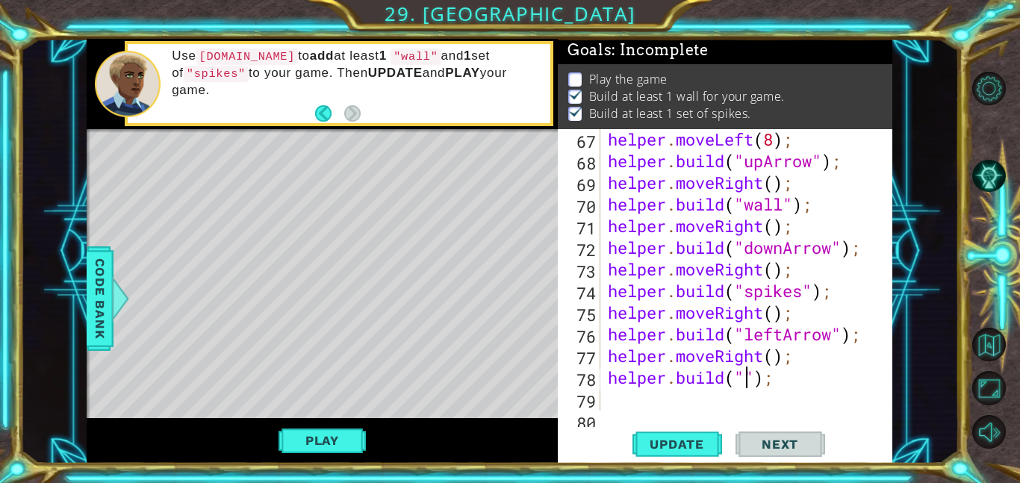
click at [744, 383] on div "helper . moveLeft ( 8 ) ; helper . build ( "upArrow" ) ; helper . moveRight ( )…" at bounding box center [751, 290] width 292 height 325
type textarea "[DOMAIN_NAME]("pushable");"
click at [712, 442] on span "Update" at bounding box center [677, 444] width 84 height 15
click at [865, 393] on div "helper . moveLeft ( 8 ) ; helper . build ( "upArrow" ) ; helper . moveRight ( )…" at bounding box center [751, 290] width 292 height 325
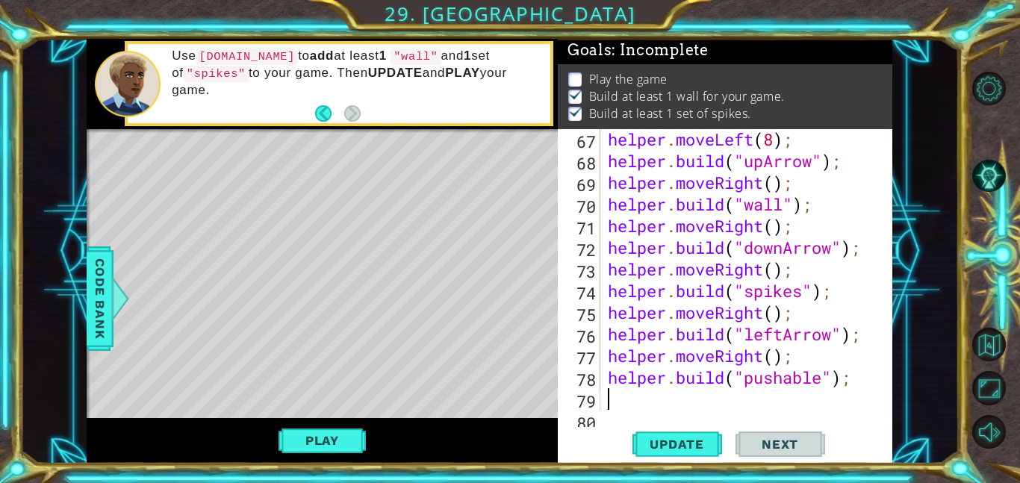
scroll to position [0, 0]
type textarea "[DOMAIN_NAME]("pushable");"
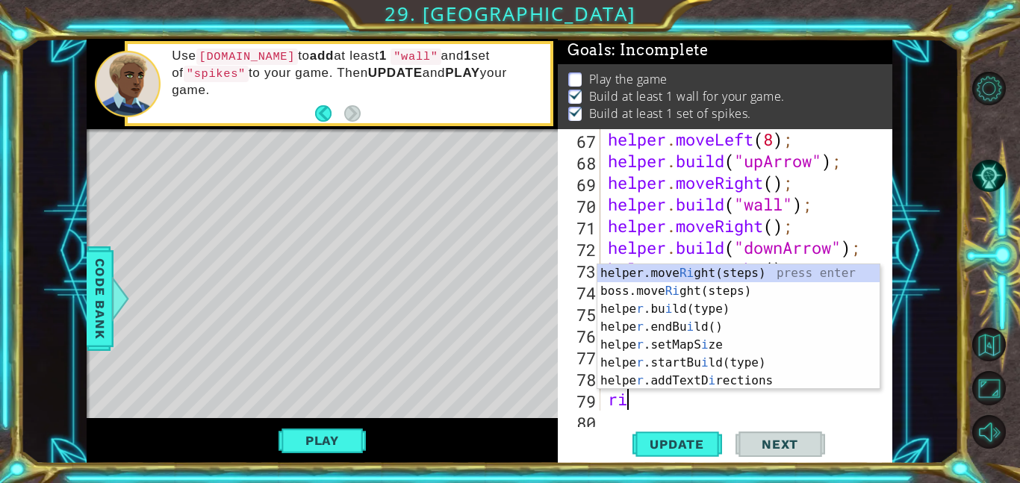
type textarea "righ"
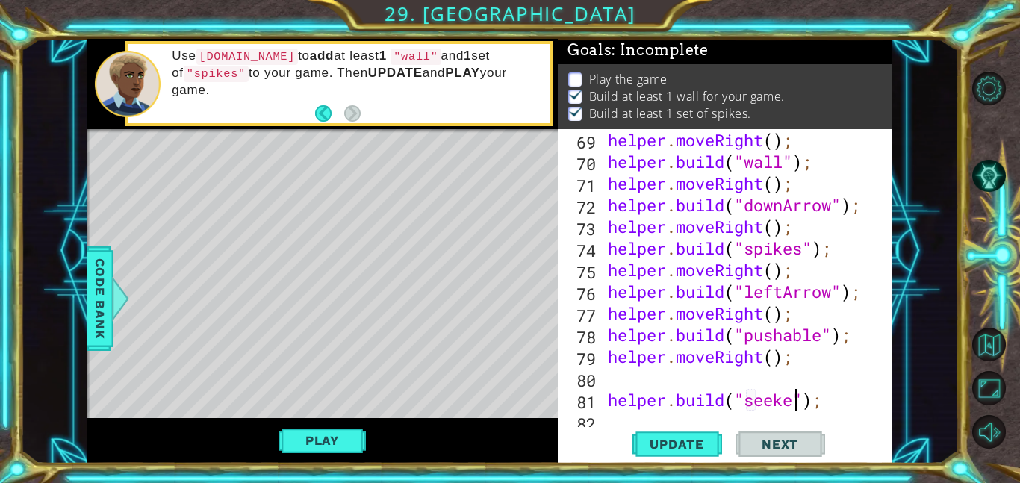
scroll to position [0, 8]
type textarea "[DOMAIN_NAME]("seeker");"
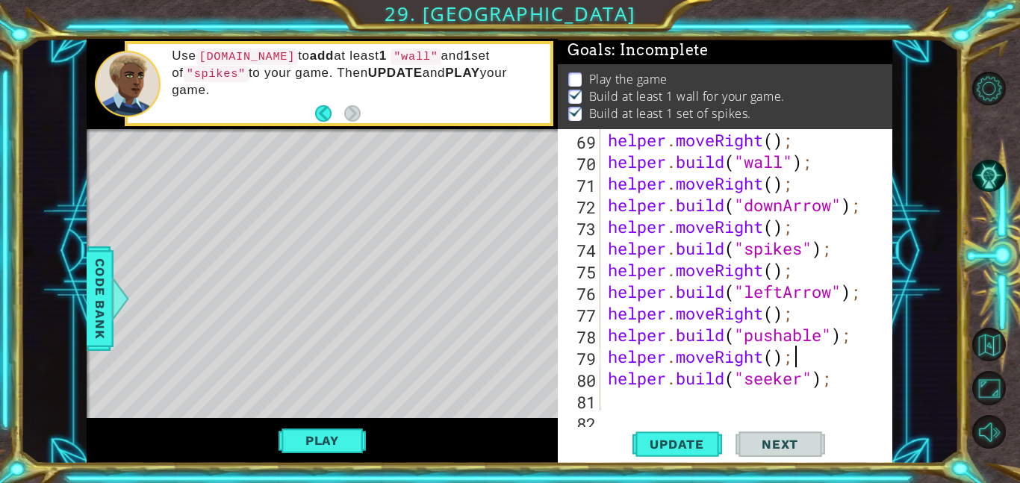
type textarea "[DOMAIN_NAME]("seeker");"
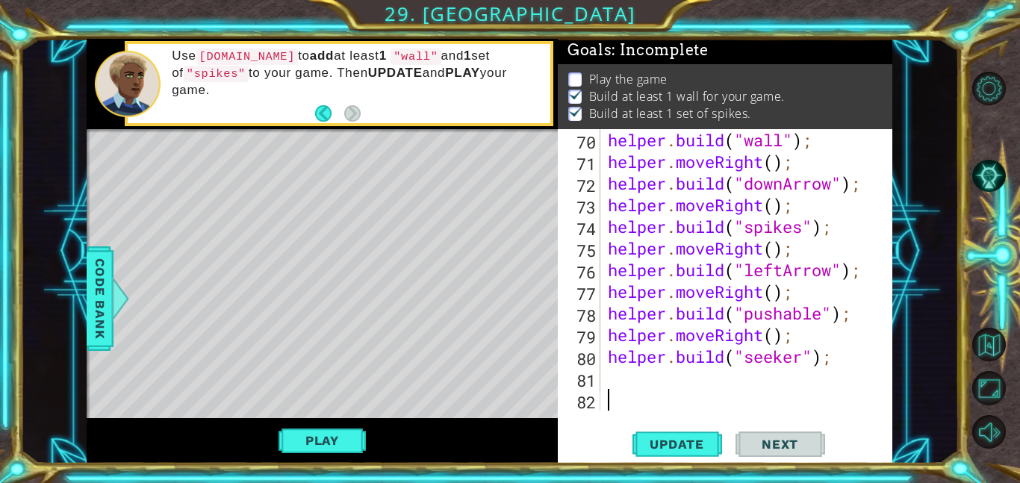
scroll to position [1559, 0]
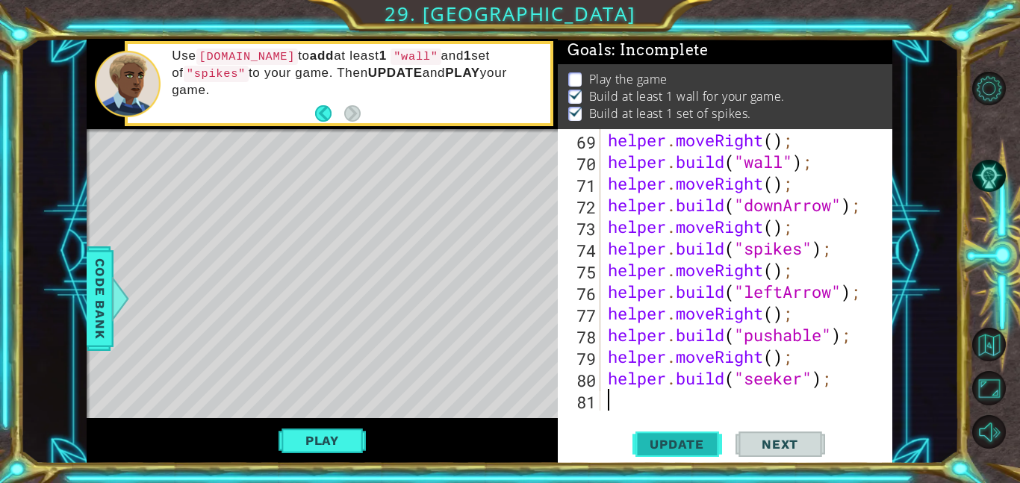
click at [675, 454] on button "Update" at bounding box center [677, 444] width 90 height 34
click at [855, 371] on div "helper . moveRight ( ) ; helper . build ( "wall" ) ; helper . moveRight ( ) ; h…" at bounding box center [751, 291] width 292 height 325
click at [800, 378] on div "helper . moveRight ( ) ; helper . build ( "wall" ) ; helper . moveRight ( ) ; h…" at bounding box center [751, 291] width 292 height 325
click at [841, 386] on div "helper . moveRight ( ) ; helper . build ( "wall" ) ; helper . moveRight ( ) ; h…" at bounding box center [751, 291] width 292 height 325
click at [847, 381] on div "helper . moveRight ( ) ; helper . build ( "wall" ) ; helper . moveRight ( ) ; h…" at bounding box center [751, 291] width 292 height 325
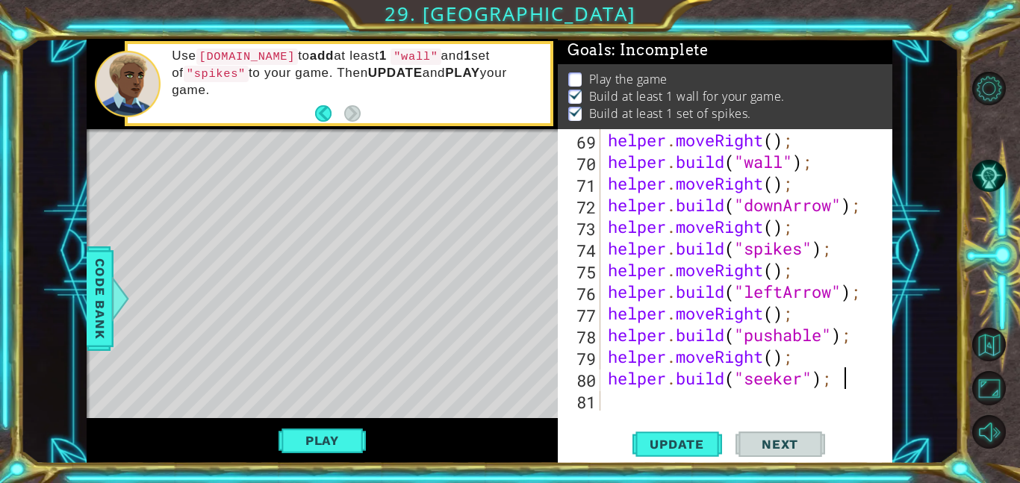
type textarea "[DOMAIN_NAME]("seeker");"
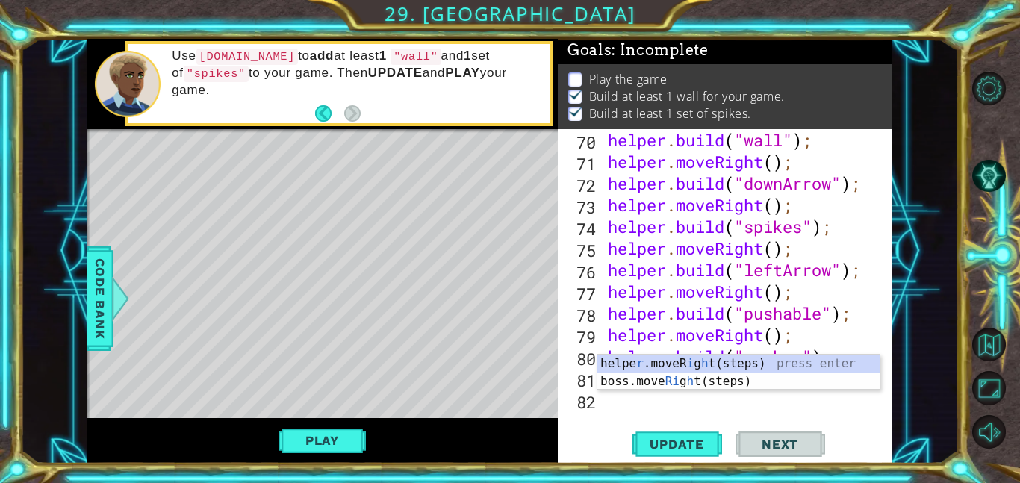
scroll to position [1581, 0]
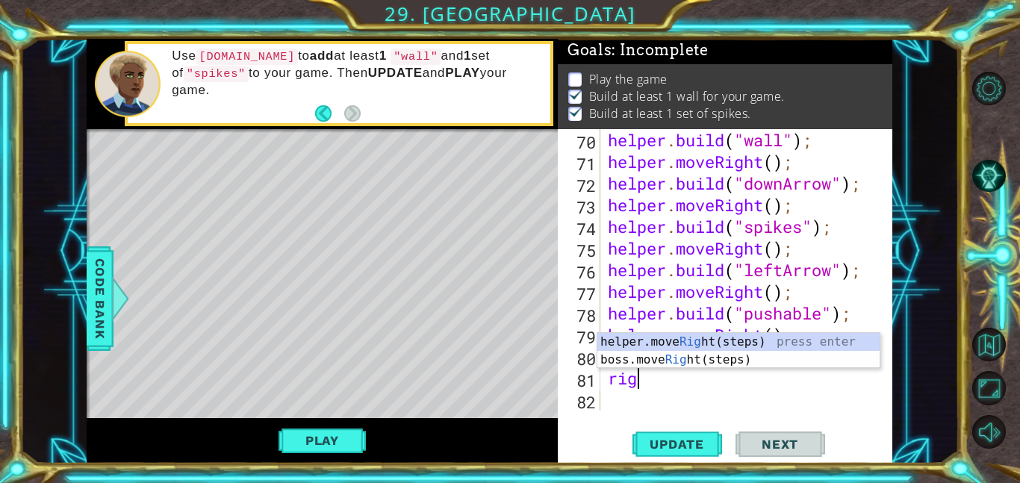
type textarea "righ"
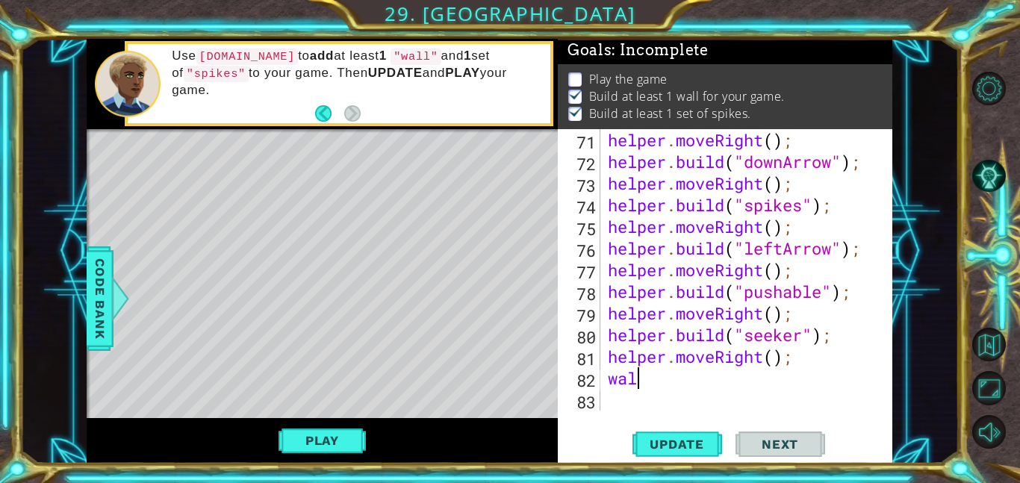
scroll to position [0, 1]
type textarea "wal"
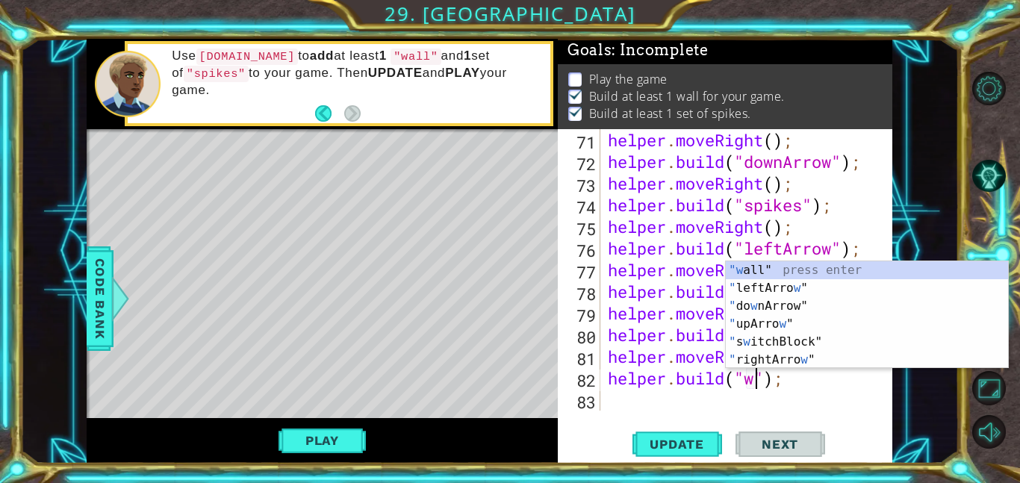
scroll to position [0, 7]
type textarea "[DOMAIN_NAME]("wall");"
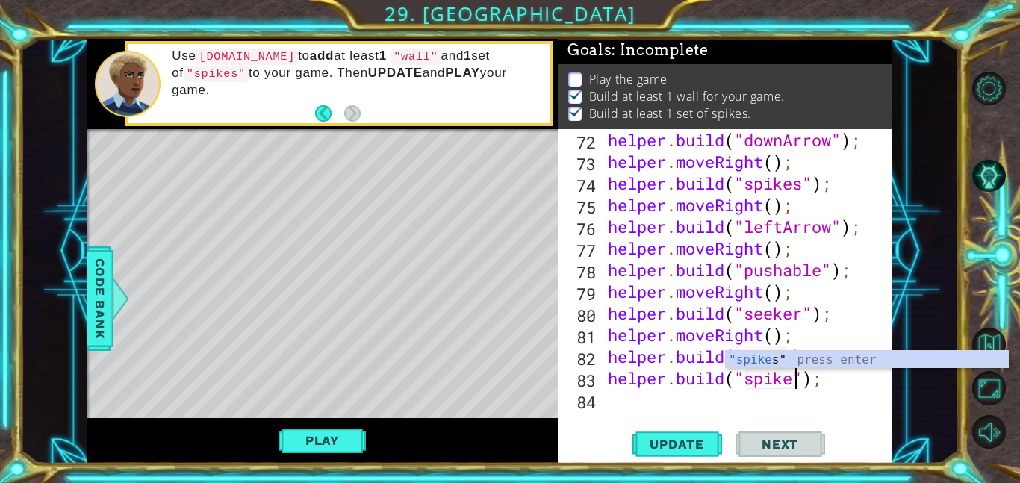
scroll to position [0, 8]
type textarea "[DOMAIN_NAME]("spikes");"
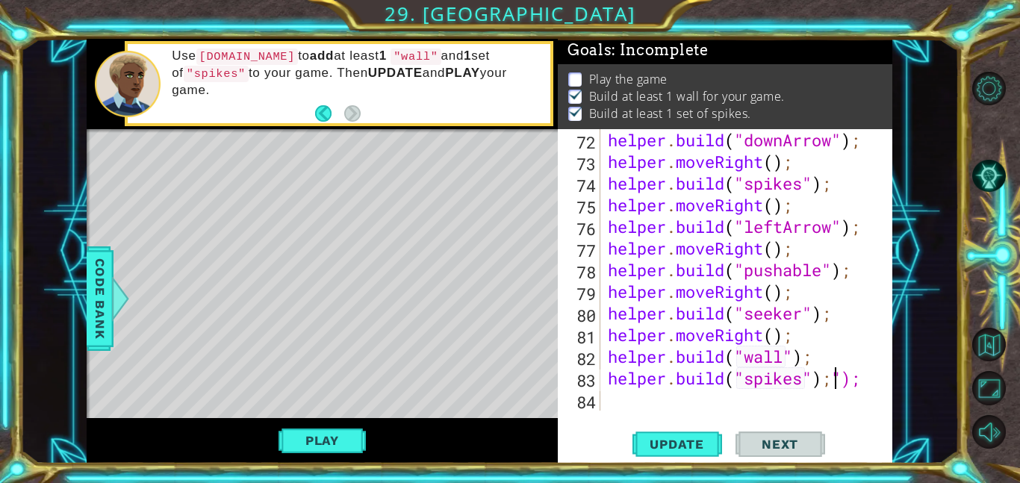
scroll to position [1624, 0]
type textarea "");"
type textarea """
type textarea "[DOMAIN_NAME]("wall");"
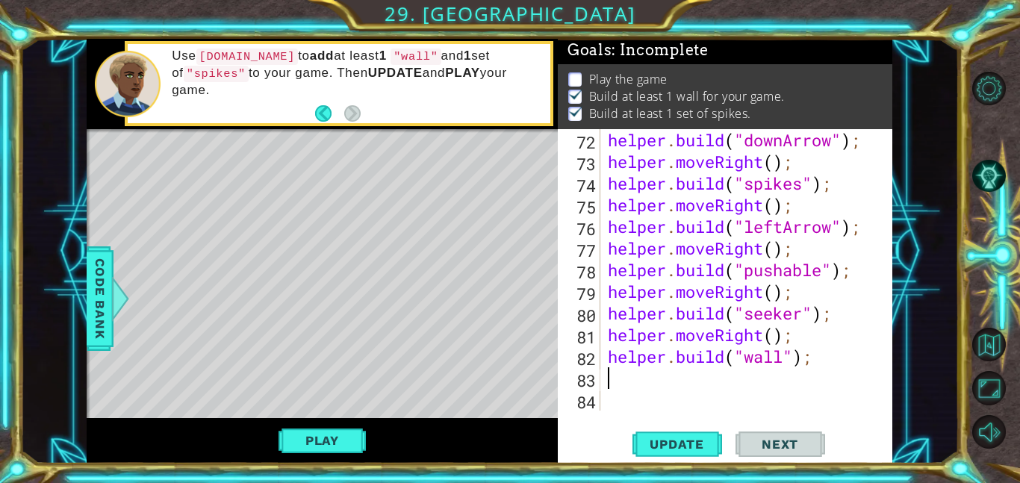
scroll to position [1624, 0]
type textarea "i"
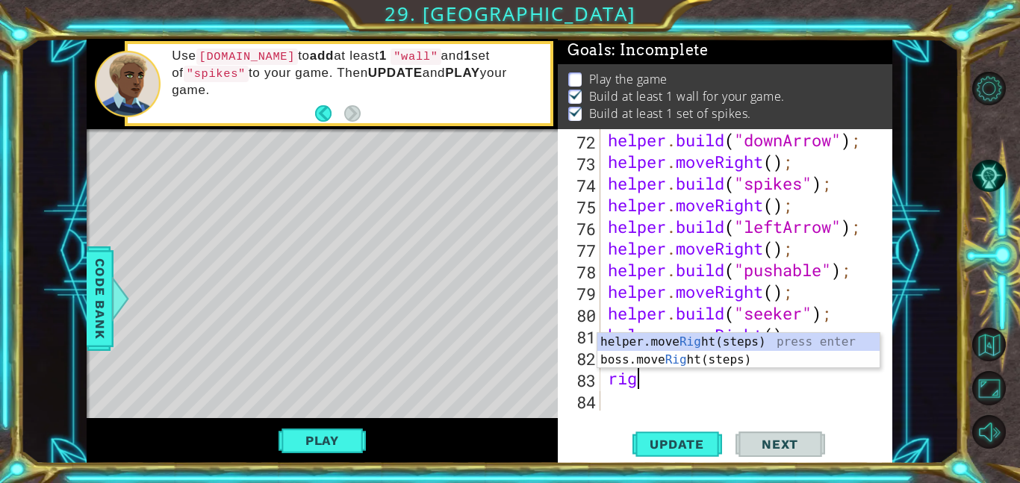
type textarea "righ"
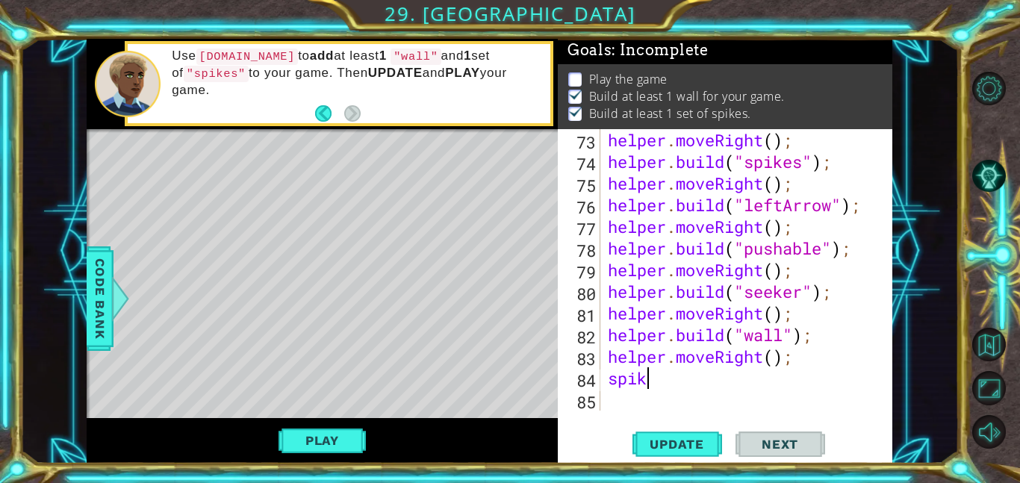
scroll to position [0, 1]
type textarea "spikes"
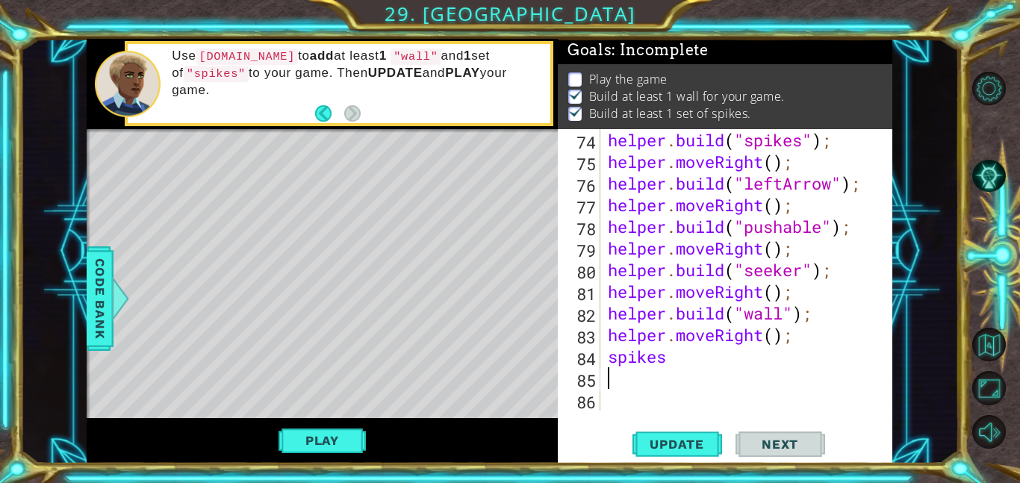
scroll to position [1646, 0]
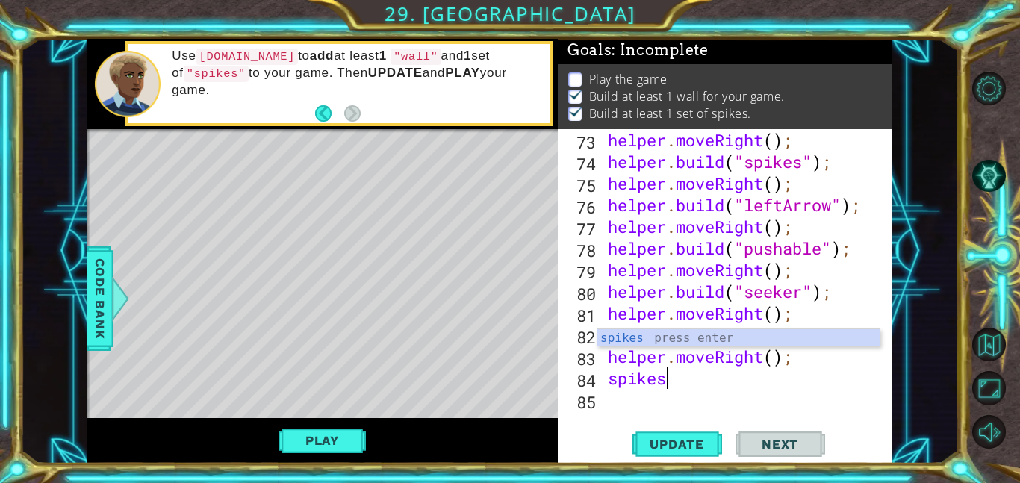
type textarea "spike"
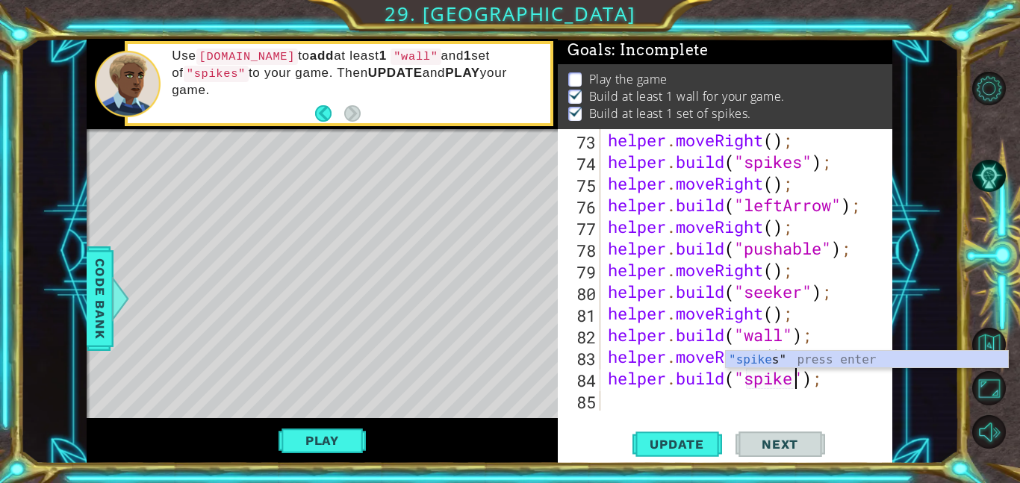
scroll to position [0, 9]
type textarea "[DOMAIN_NAME]("spikes");"
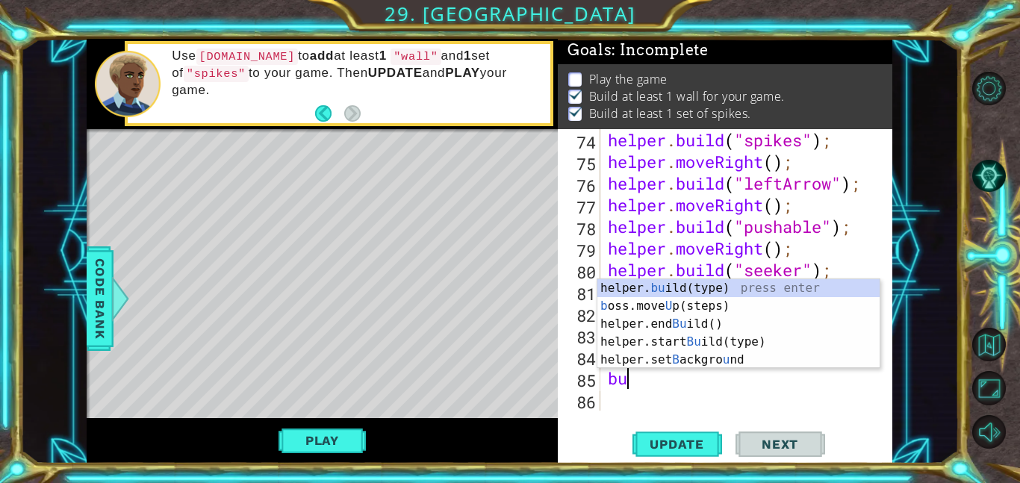
scroll to position [1667, 0]
type textarea "b"
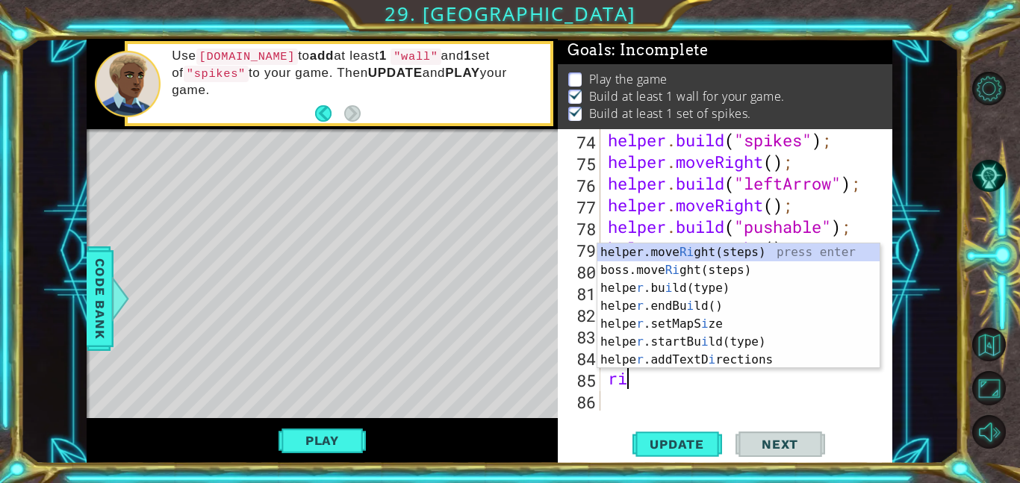
type textarea "righ"
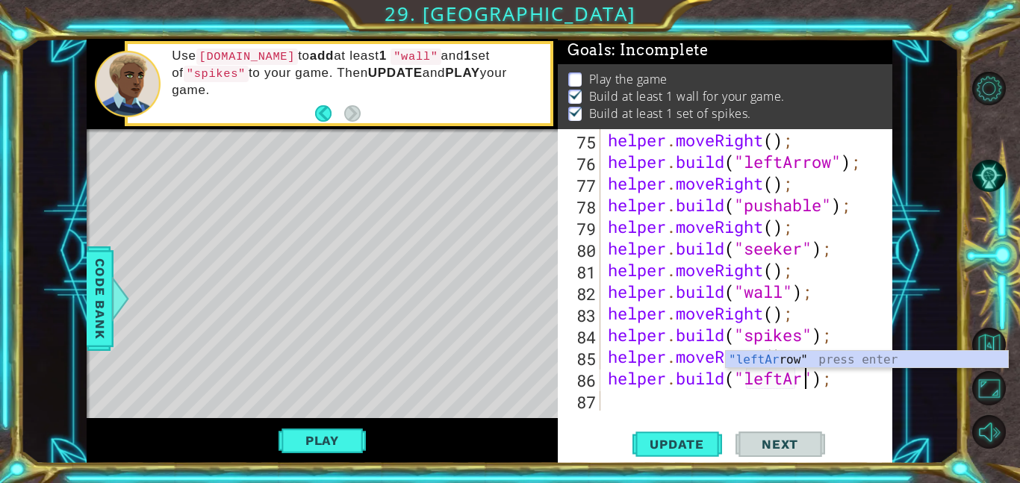
scroll to position [0, 0]
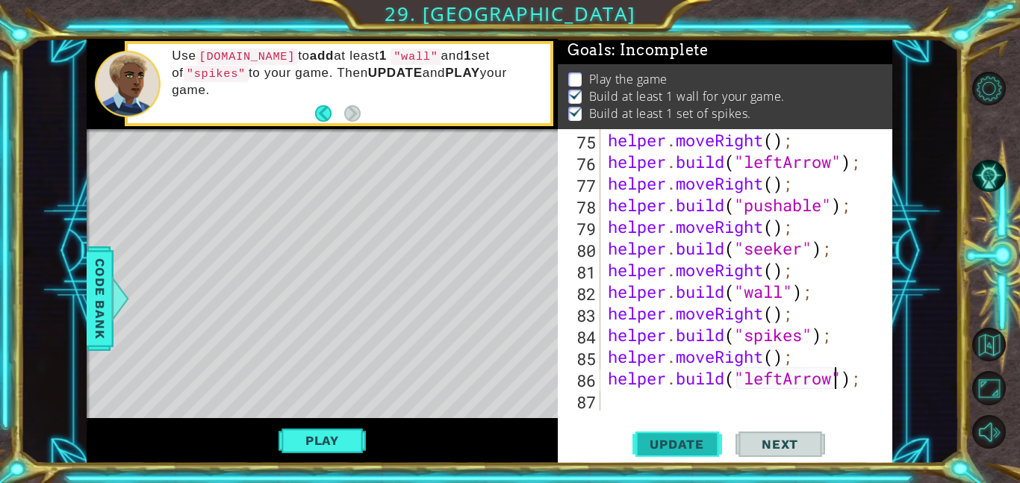
type textarea "[DOMAIN_NAME]("leftArrow");"
click at [685, 455] on button "Update" at bounding box center [677, 444] width 90 height 34
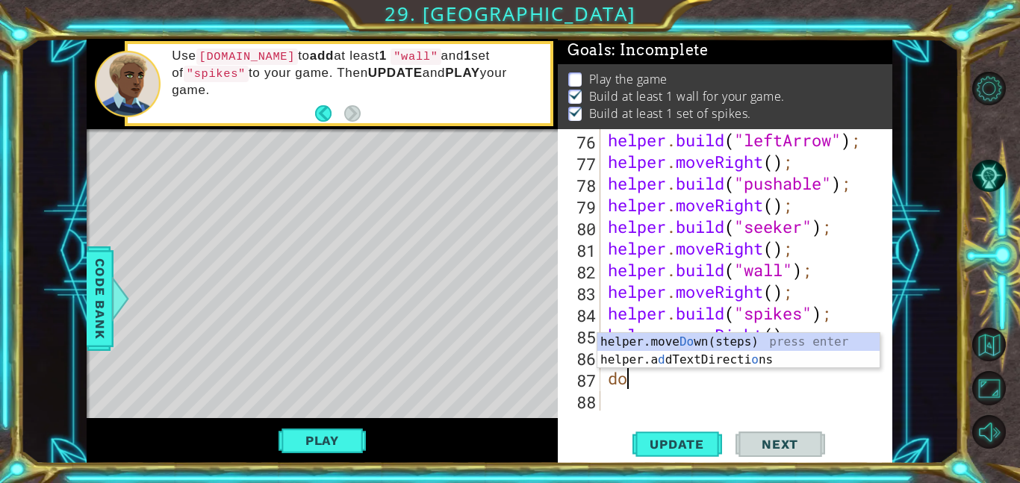
type textarea "down"
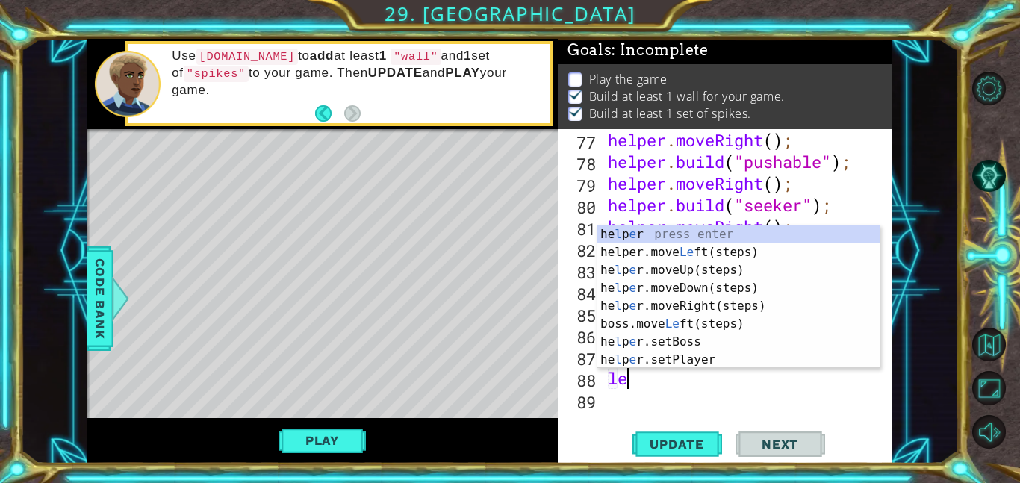
type textarea "lef"
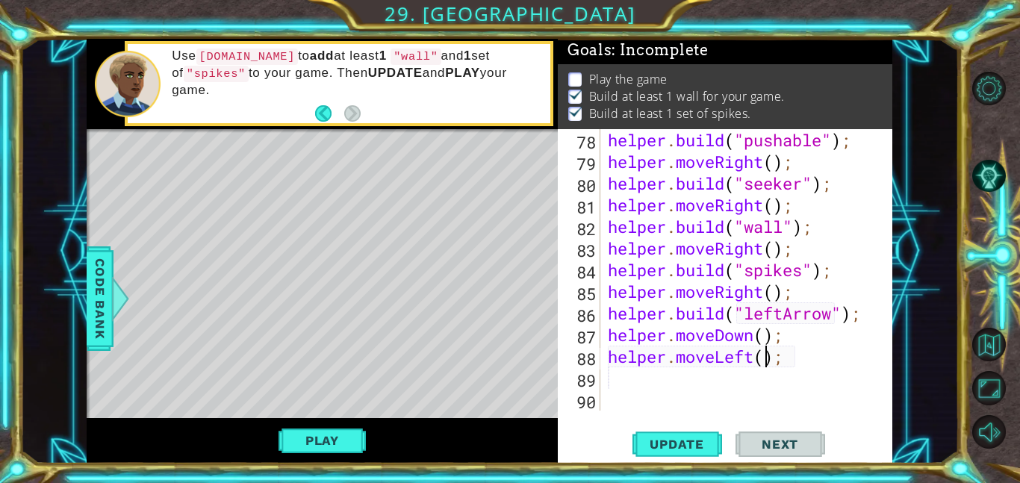
click at [762, 363] on div "helper . build ( "pushable" ) ; helper . moveRight ( ) ; helper . build ( "seek…" at bounding box center [751, 291] width 292 height 325
type textarea "helper.moveLeft(8);"
click at [687, 435] on button "Update" at bounding box center [677, 444] width 90 height 34
click at [296, 426] on button "Play" at bounding box center [321, 440] width 87 height 28
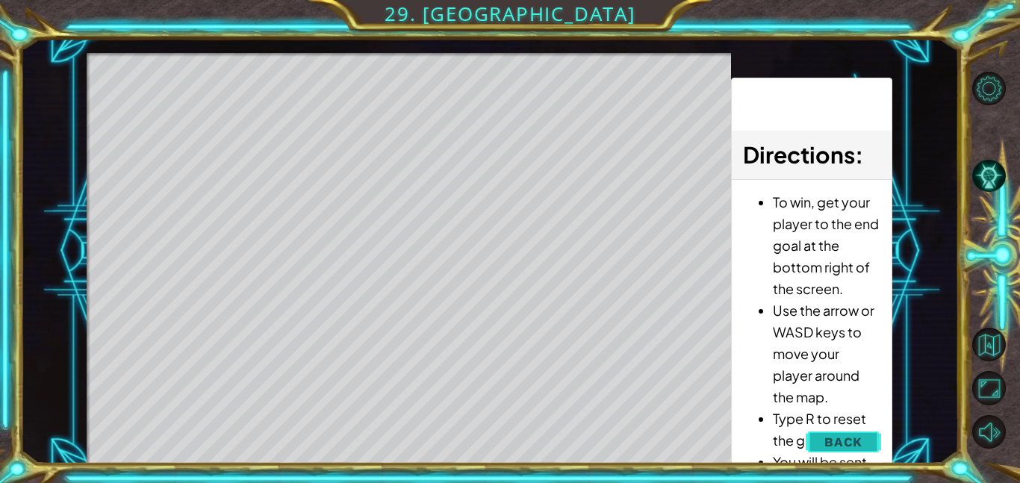
click at [838, 441] on span "Back" at bounding box center [843, 442] width 38 height 15
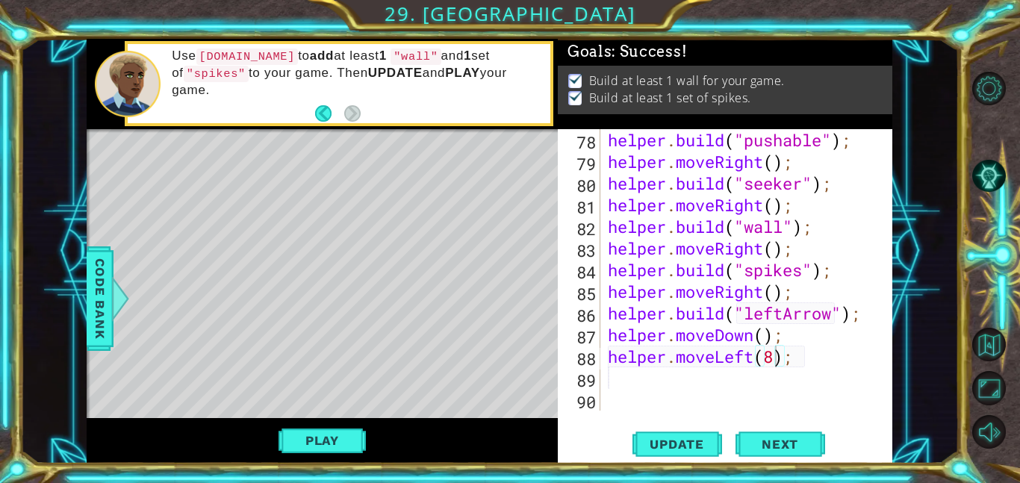
click at [858, 361] on div "helper . build ( "pushable" ) ; helper . moveRight ( ) ; helper . build ( "seek…" at bounding box center [751, 291] width 292 height 325
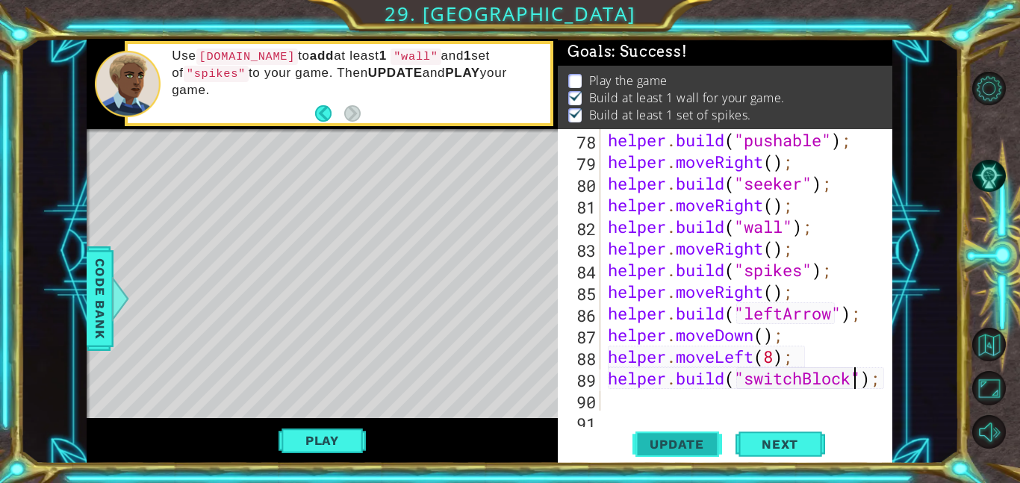
click at [695, 437] on span "Update" at bounding box center [677, 444] width 84 height 15
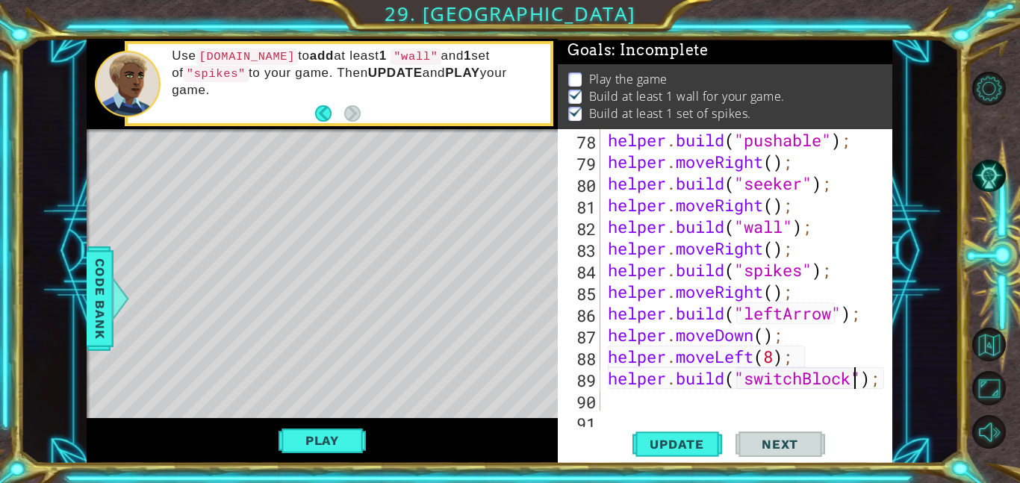
click at [329, 267] on div "Level Map" at bounding box center [432, 349] width 690 height 440
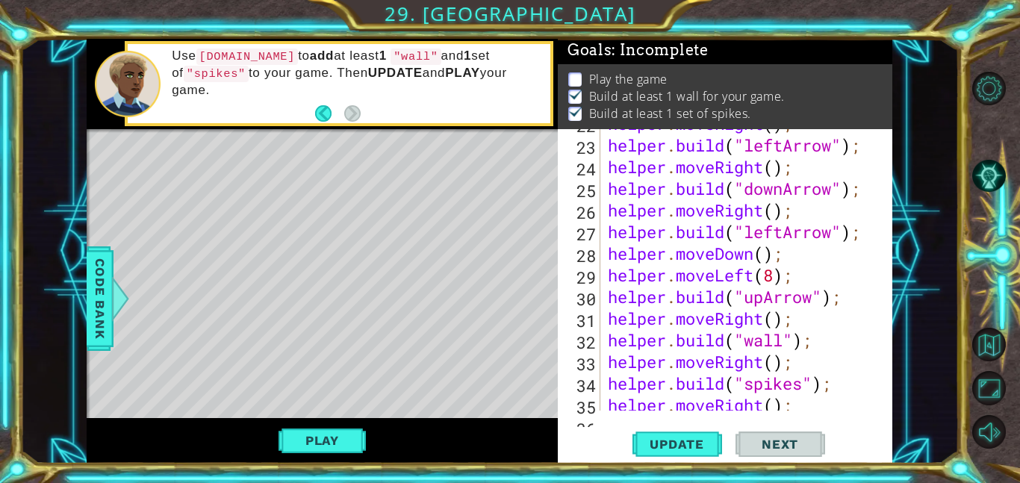
scroll to position [561, 0]
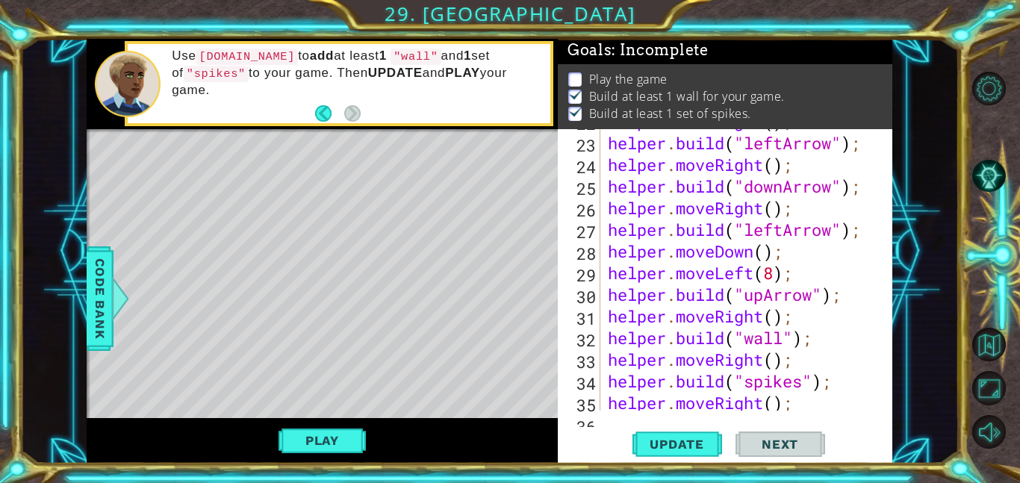
click at [813, 314] on div "helper . moveRight ( ) ; helper . build ( "leftArrow" ) ; helper . moveRight ( …" at bounding box center [751, 272] width 292 height 325
click at [846, 303] on div "helper . moveRight ( ) ; helper . build ( "leftArrow" ) ; helper . moveRight ( …" at bounding box center [751, 272] width 292 height 325
click at [811, 295] on div "helper . moveRight ( ) ; helper . build ( "leftArrow" ) ; helper . moveRight ( …" at bounding box center [751, 272] width 292 height 325
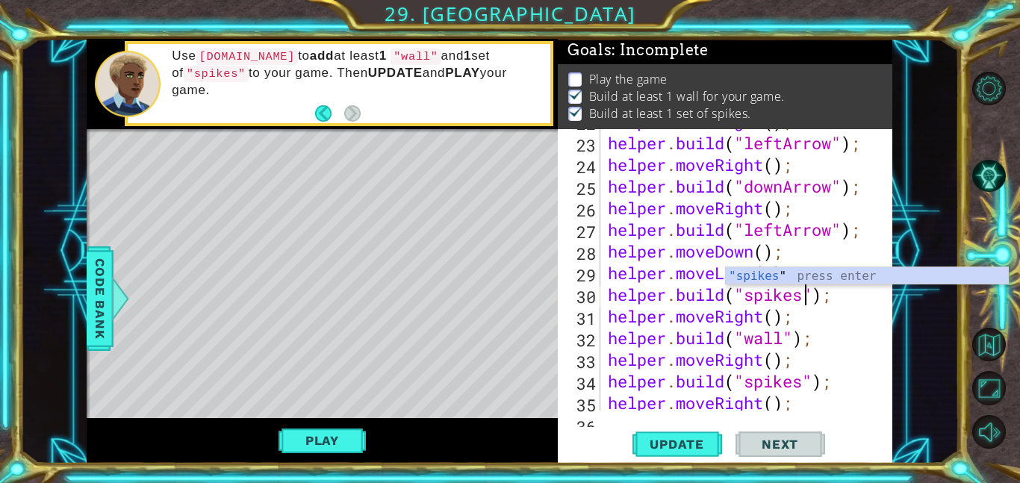
scroll to position [0, 9]
click at [655, 445] on span "Update" at bounding box center [677, 444] width 84 height 15
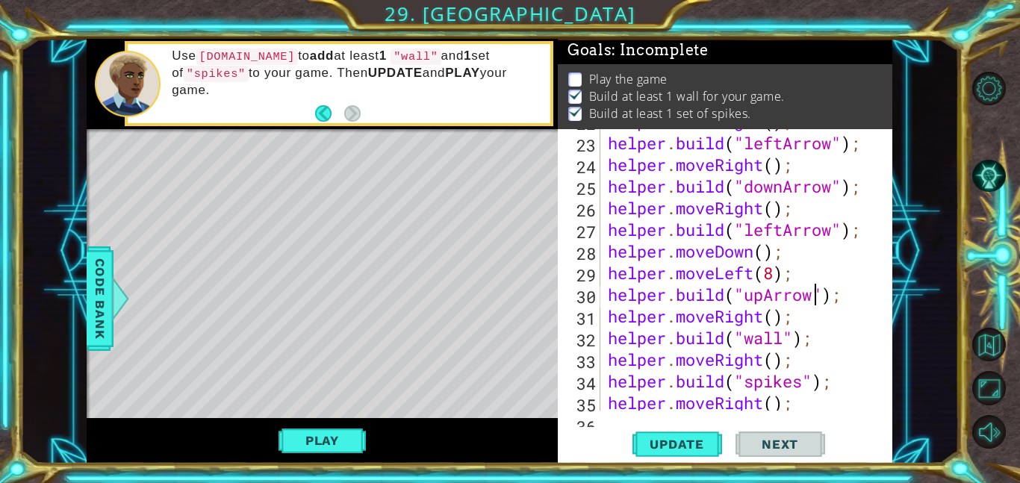
click at [808, 274] on div "helper . moveRight ( ) ; helper . build ( "leftArrow" ) ; helper . moveRight ( …" at bounding box center [751, 272] width 292 height 325
type textarea "helper.moveLeft(8);"
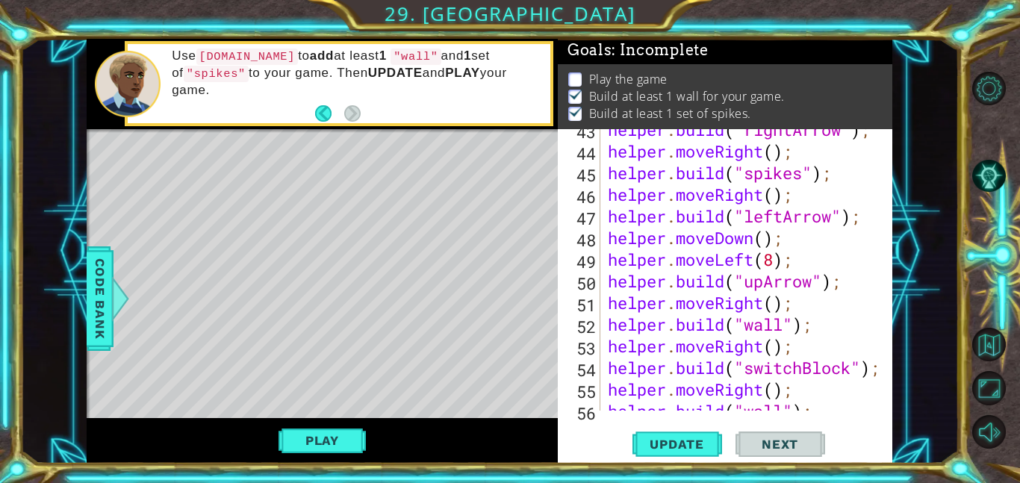
scroll to position [1022, 0]
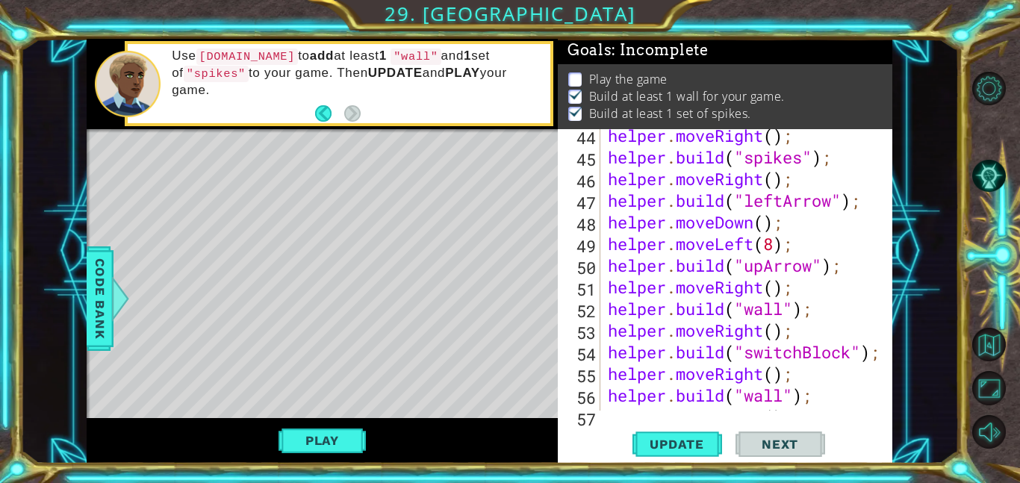
click at [824, 268] on div "helper . moveRight ( ) ; helper . build ( "spikes" ) ; helper . moveRight ( ) ;…" at bounding box center [751, 287] width 292 height 325
click at [817, 269] on div "helper . moveRight ( ) ; helper . build ( "spikes" ) ; helper . moveRight ( ) ;…" at bounding box center [751, 287] width 292 height 325
click at [817, 243] on div "helper . moveRight ( ) ; helper . build ( "spikes" ) ; helper . moveRight ( ) ;…" at bounding box center [751, 287] width 292 height 325
type textarea "helper.moveLeft(8);"
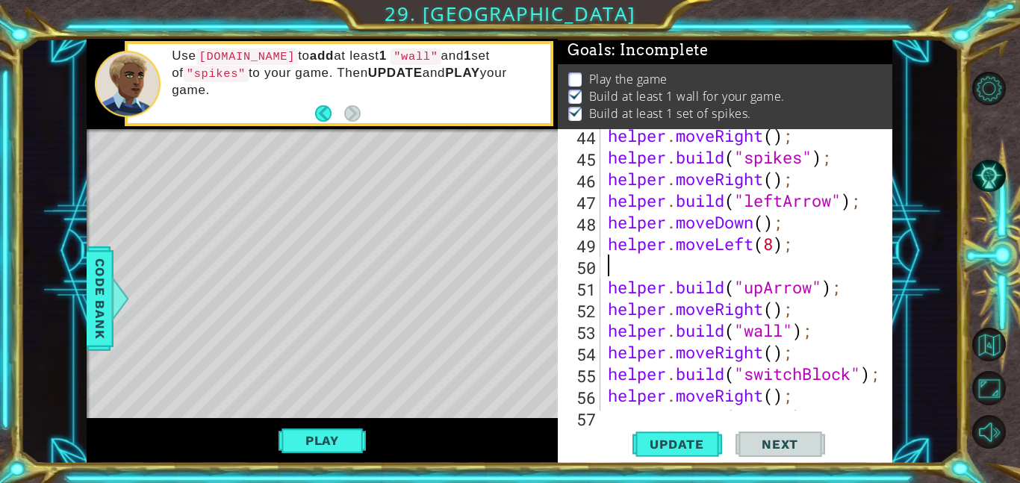
click at [815, 279] on div "helper . moveRight ( ) ; helper . build ( "spikes" ) ; helper . moveRight ( ) ;…" at bounding box center [751, 287] width 292 height 325
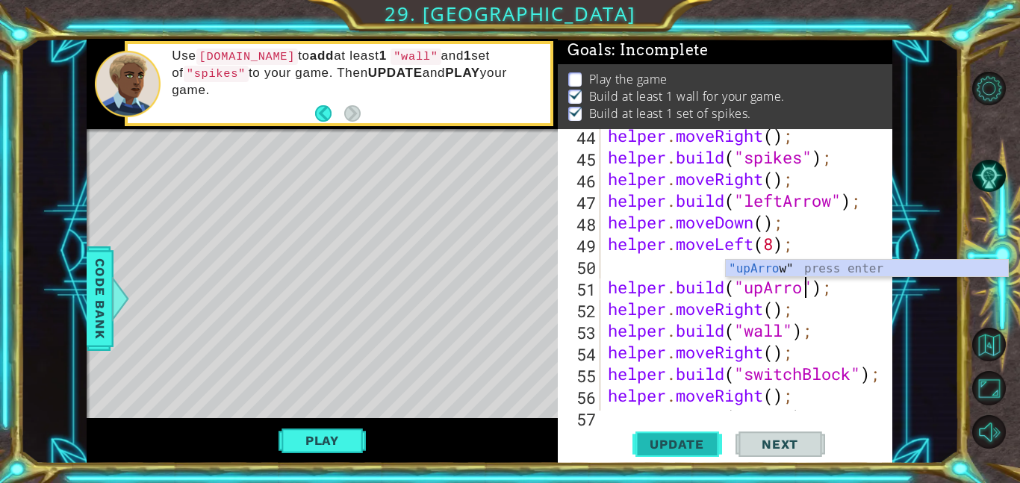
click at [655, 435] on button "Update" at bounding box center [677, 444] width 90 height 34
click at [715, 435] on button "Update" at bounding box center [677, 444] width 90 height 34
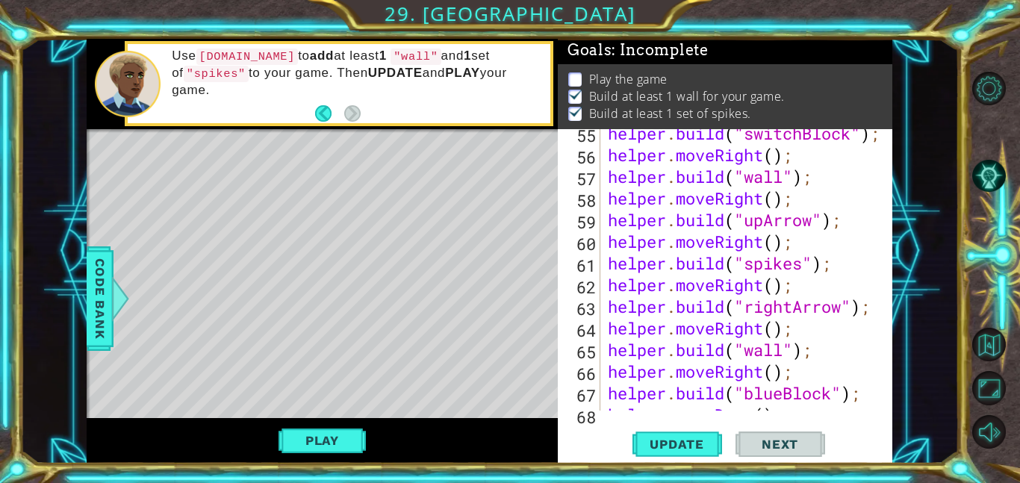
scroll to position [1260, 0]
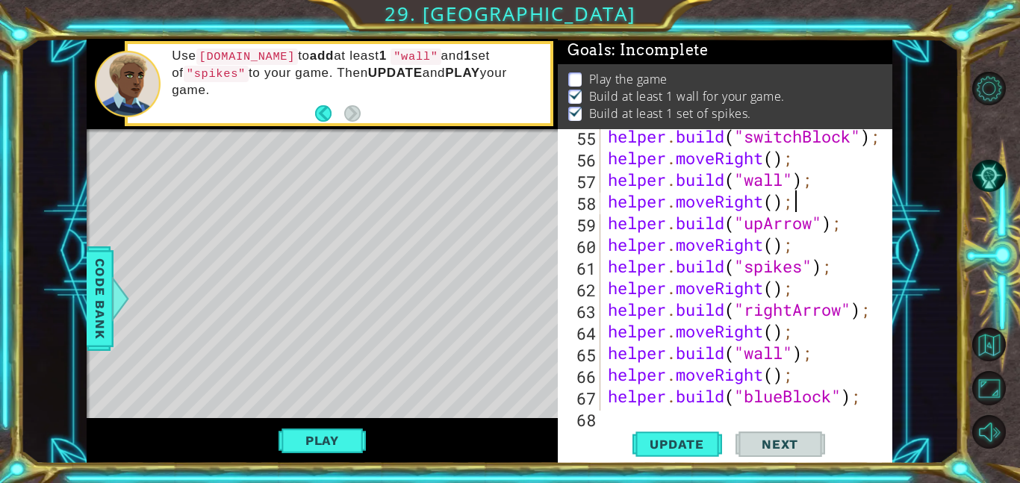
click at [867, 203] on div "helper . build ( "switchBlock" ) ; helper . moveRight ( ) ; helper . build ( "w…" at bounding box center [751, 287] width 292 height 325
type textarea "helper.moveRight();"
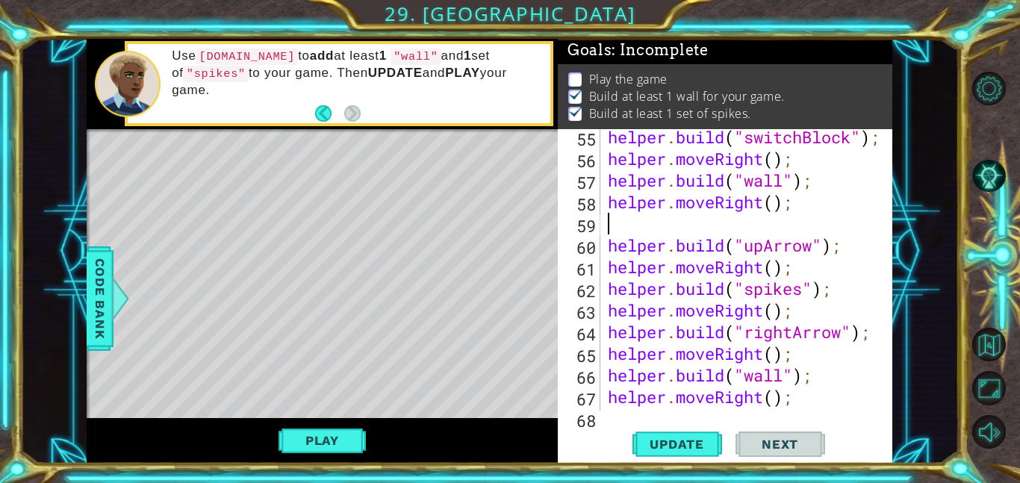
scroll to position [1243, 0]
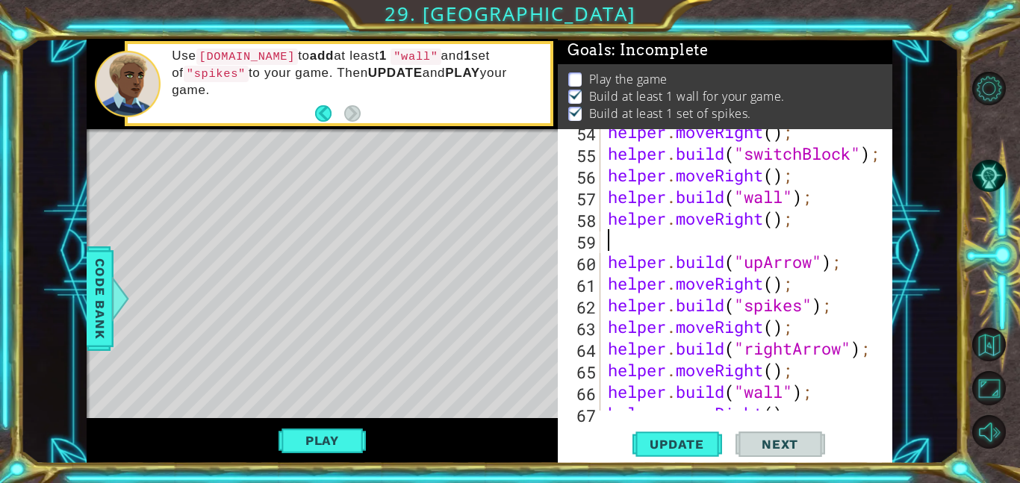
click at [809, 208] on div "helper . moveRight ( ) ; helper . build ( "switchBlock" ) ; helper . moveRight …" at bounding box center [751, 283] width 292 height 325
type textarea "helper.moveRight();"
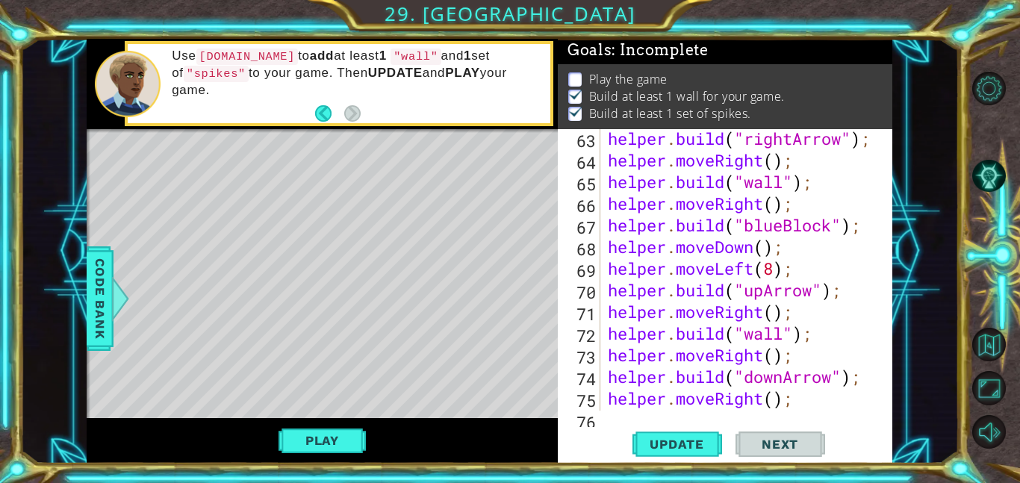
scroll to position [1434, 0]
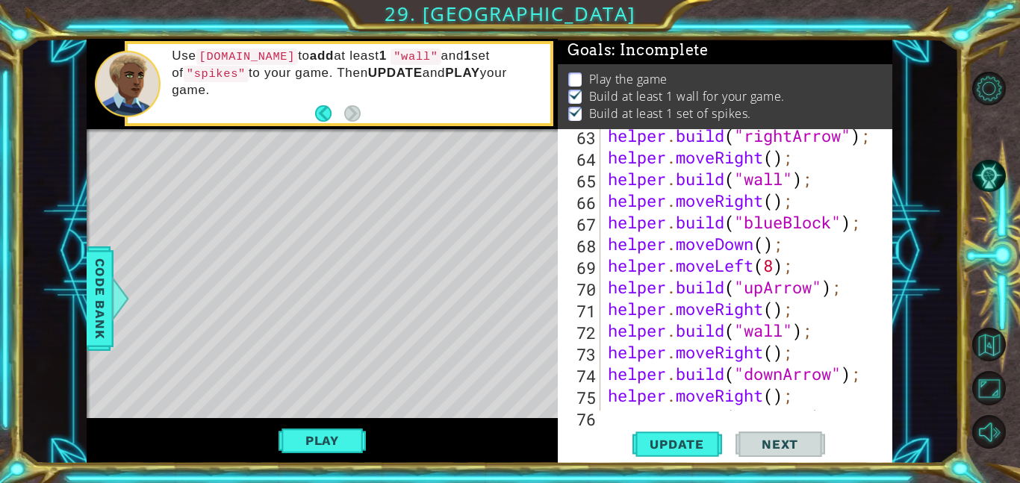
click at [835, 274] on div "helper . build ( "rightArrow" ) ; helper . moveRight ( ) ; helper . build ( "wa…" at bounding box center [751, 287] width 292 height 325
type textarea "helper.moveLeft(8);"
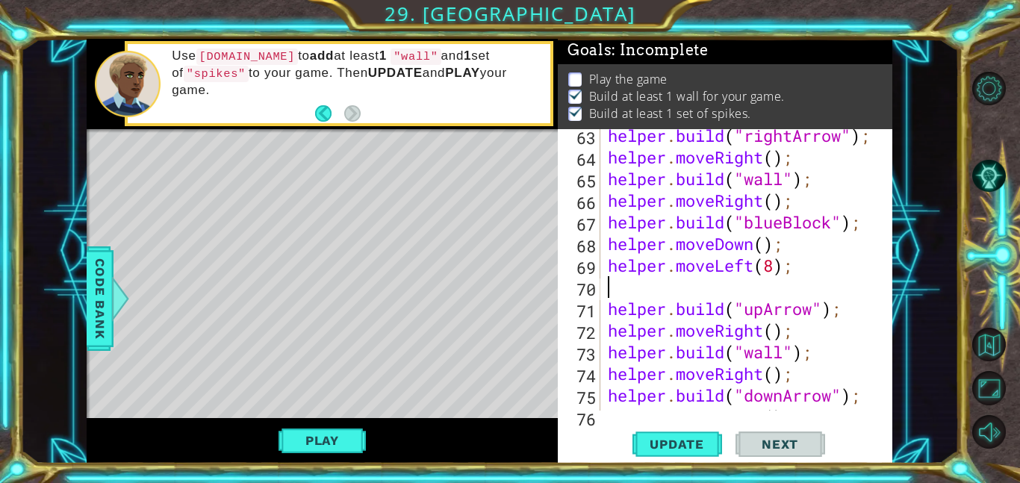
click at [802, 314] on div "helper . build ( "rightArrow" ) ; helper . moveRight ( ) ; helper . build ( "wa…" at bounding box center [751, 287] width 292 height 325
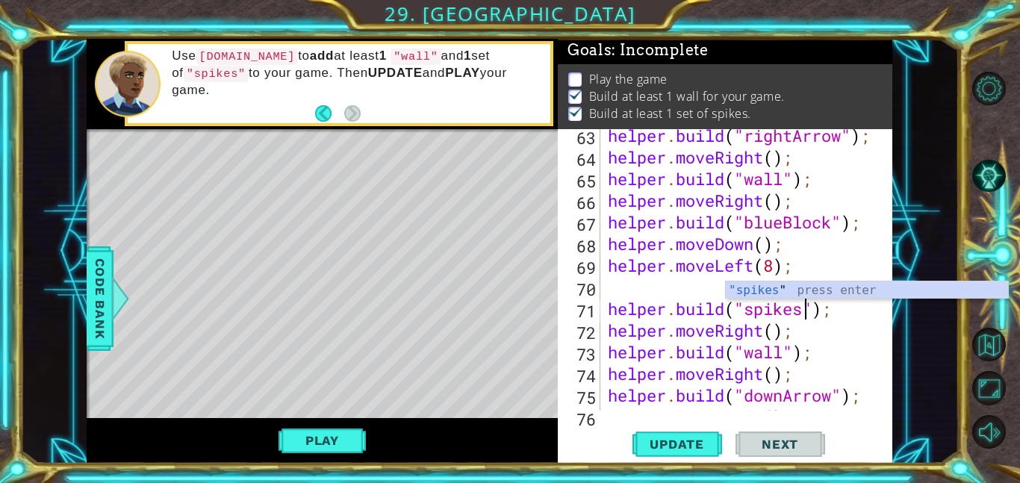
scroll to position [0, 9]
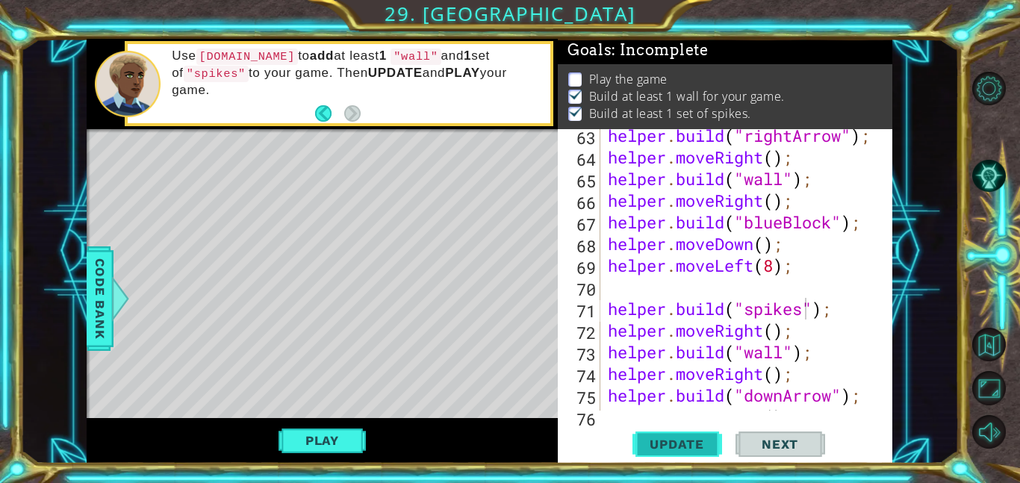
click at [670, 438] on span "Update" at bounding box center [677, 444] width 84 height 15
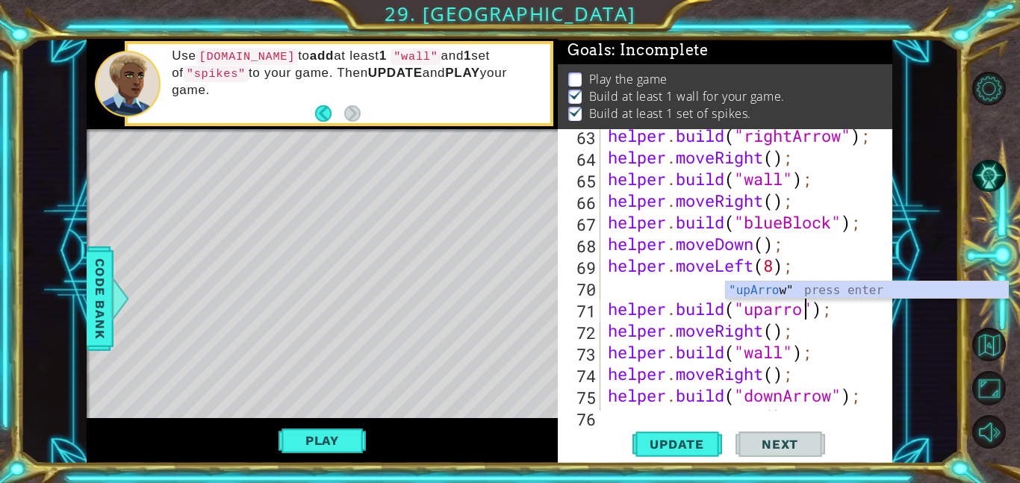
type textarea "[DOMAIN_NAME]("upArrow");"
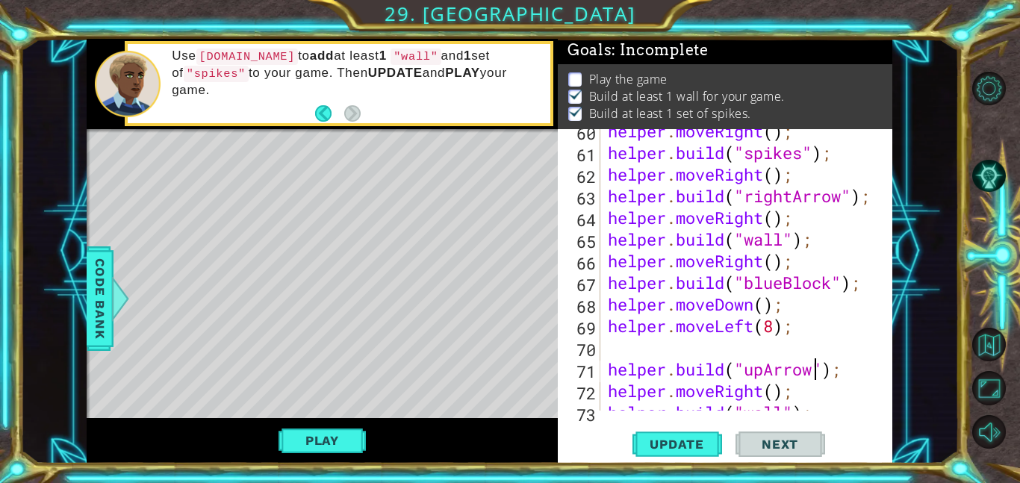
scroll to position [1372, 0]
click at [825, 346] on div "helper . moveRight ( ) ; helper . build ( "spikes" ) ; helper . moveRight ( ) ;…" at bounding box center [751, 283] width 292 height 325
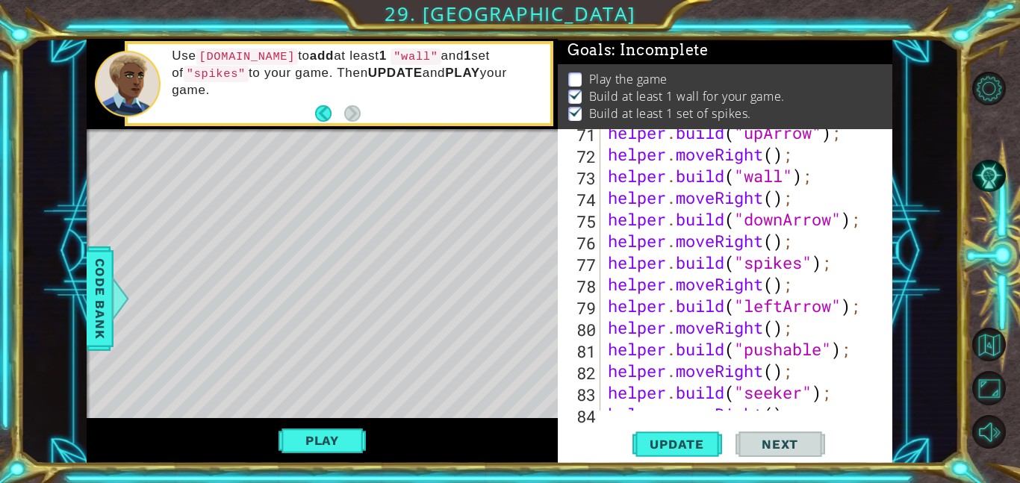
scroll to position [1610, 0]
click at [772, 302] on div "helper . build ( "upArrow" ) ; helper . moveRight ( ) ; helper . build ( "wall"…" at bounding box center [751, 284] width 292 height 325
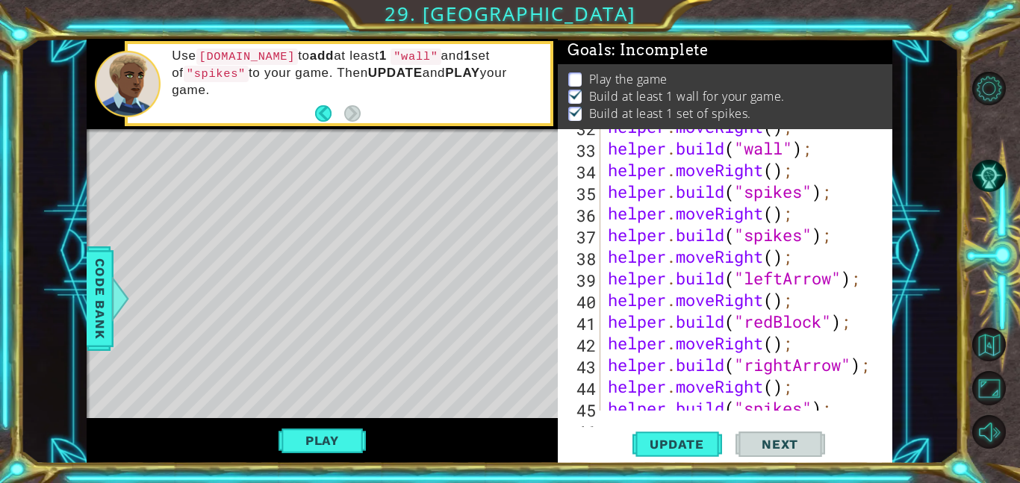
scroll to position [784, 0]
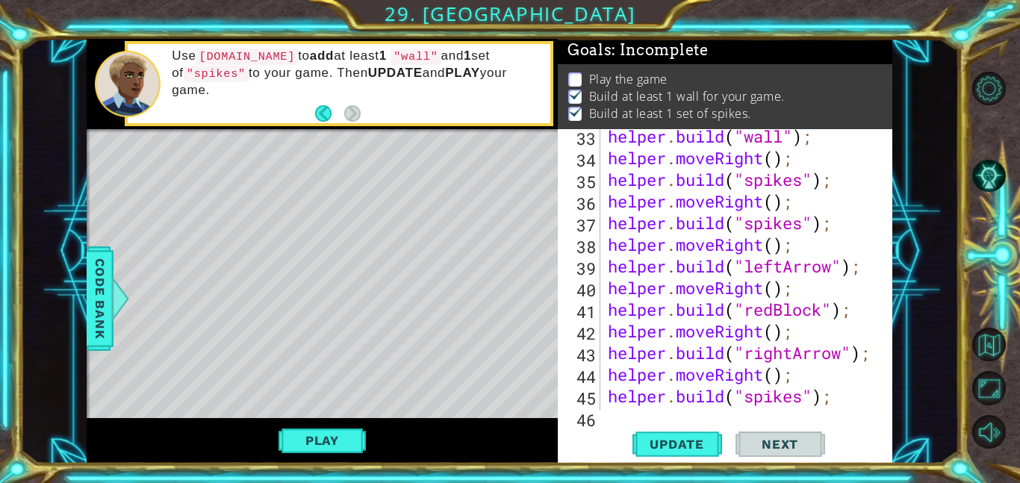
click at [783, 307] on div "helper . build ( "wall" ) ; helper . moveRight ( ) ; helper . build ( "spikes" …" at bounding box center [751, 287] width 292 height 325
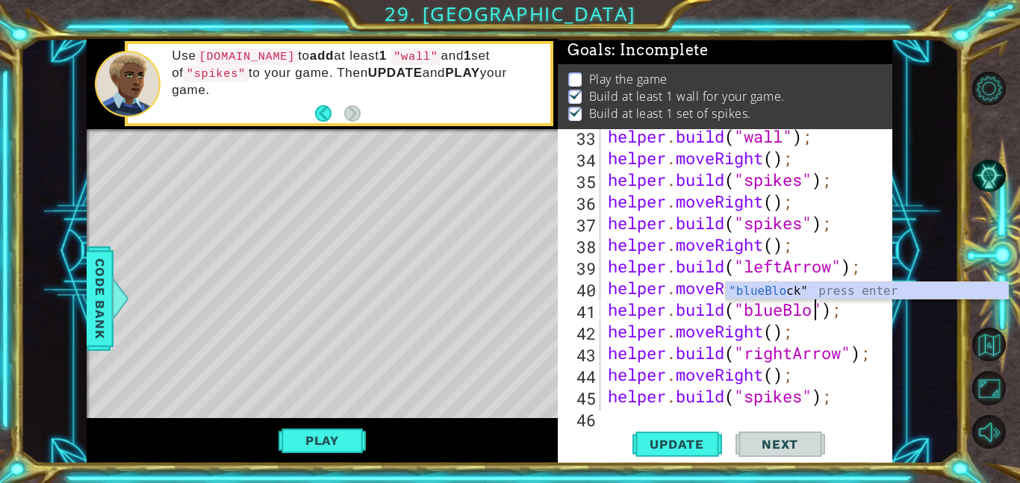
scroll to position [0, 10]
type textarea "[DOMAIN_NAME]("blueBlock");"
click at [663, 442] on span "Update" at bounding box center [677, 444] width 84 height 15
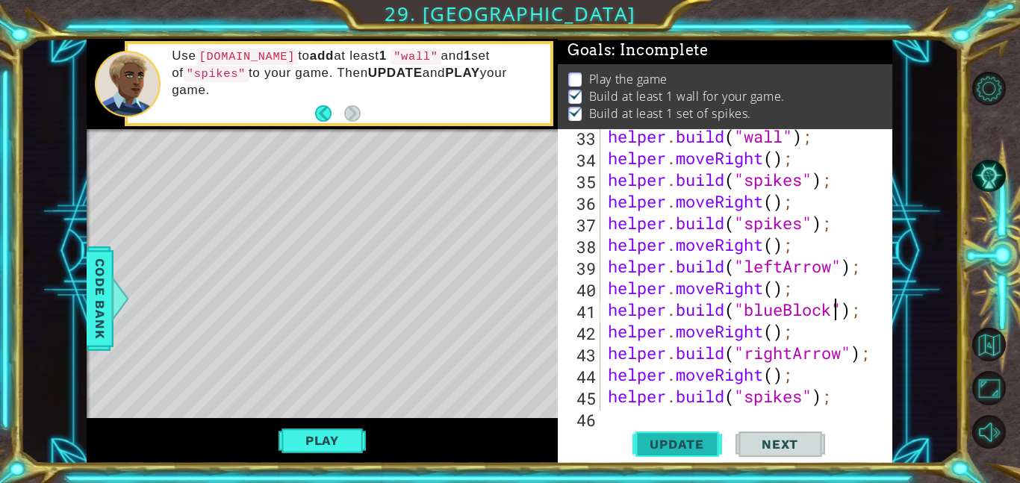
click at [667, 437] on span "Update" at bounding box center [677, 444] width 84 height 15
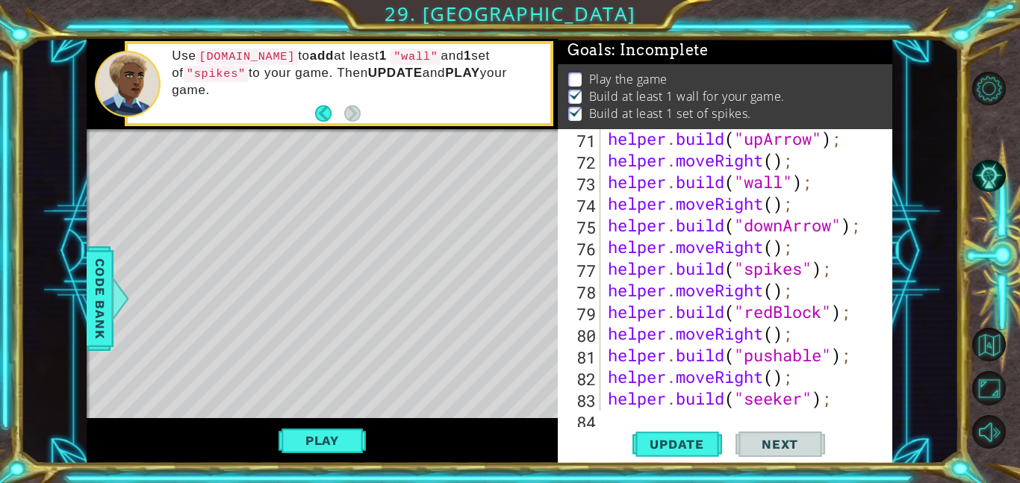
scroll to position [1840, 0]
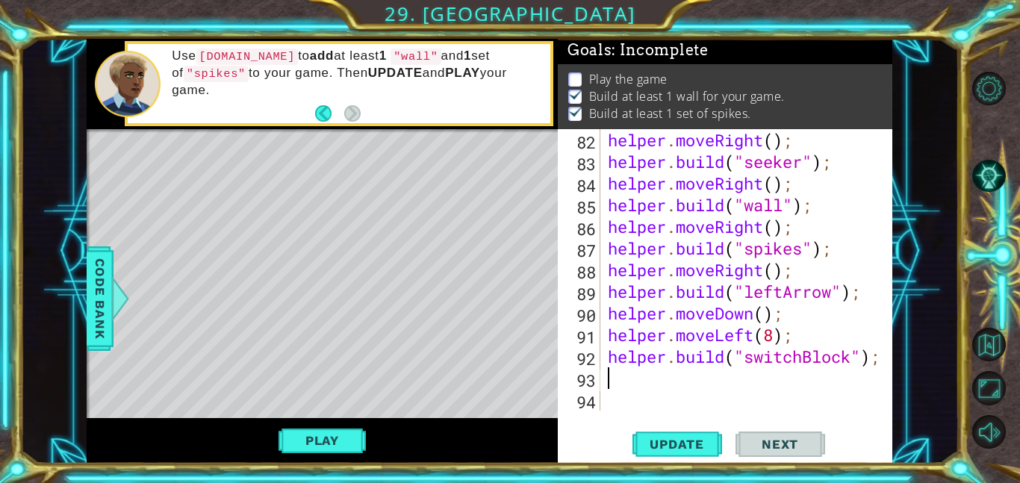
click at [720, 379] on div "helper . moveRight ( ) ; helper . build ( "seeker" ) ; helper . moveRight ( ) ;…" at bounding box center [751, 291] width 292 height 325
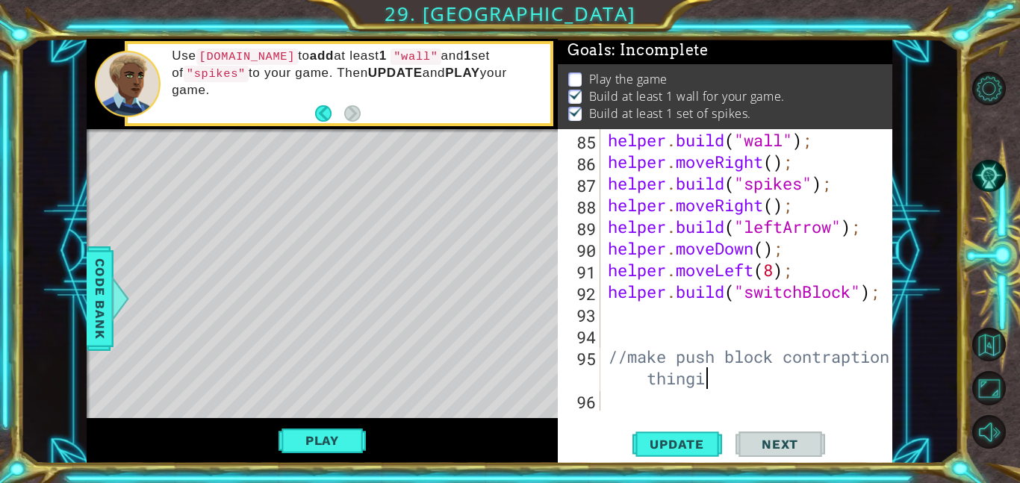
scroll to position [0, 16]
type textarea "//make push block contraption thingie"
click at [669, 440] on span "Update" at bounding box center [677, 444] width 84 height 15
